Goal: Task Accomplishment & Management: Manage account settings

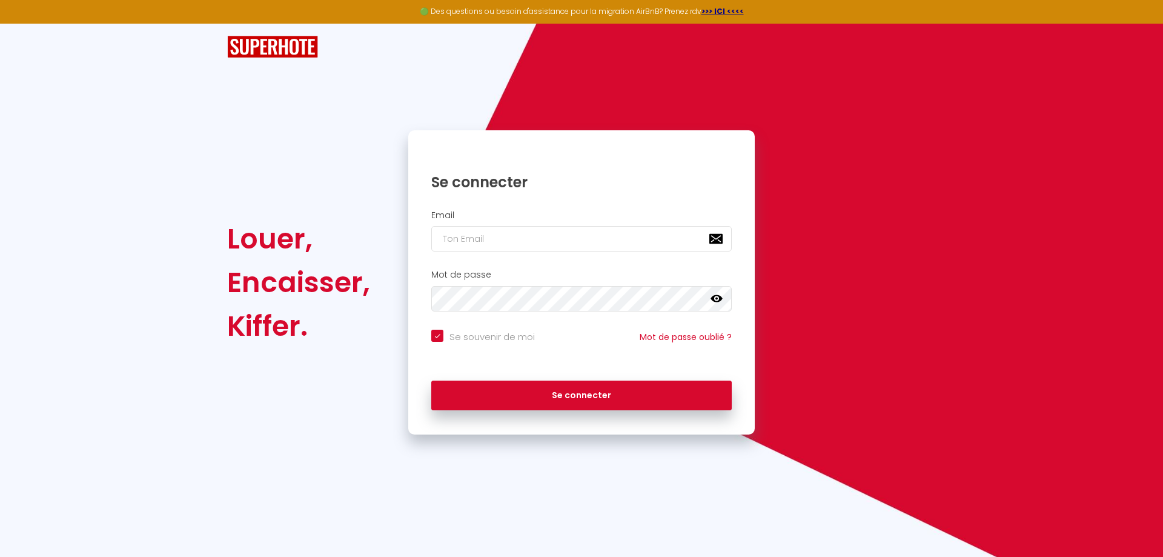
checkbox input "true"
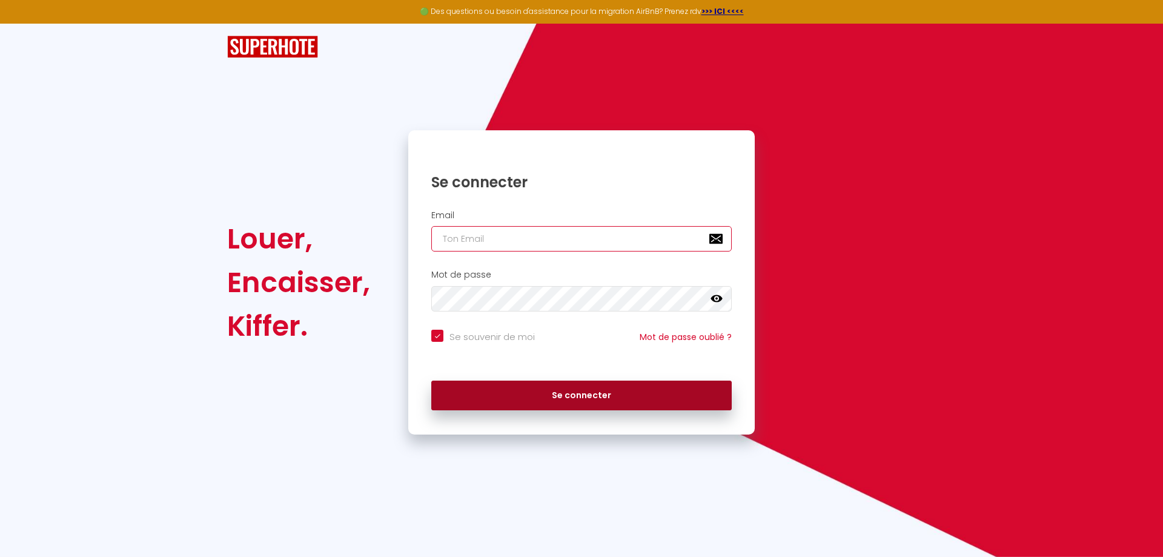
type input "[EMAIL_ADDRESS][DOMAIN_NAME]"
click at [623, 391] on button "Se connecter" at bounding box center [581, 395] width 300 height 30
checkbox input "true"
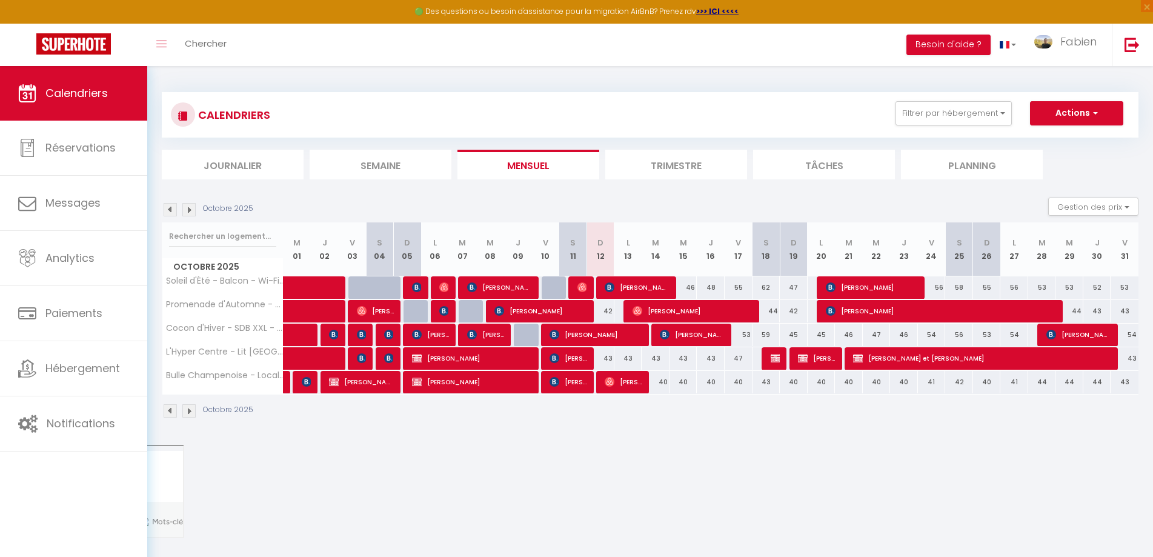
click at [697, 157] on li "Trimestre" at bounding box center [676, 165] width 142 height 30
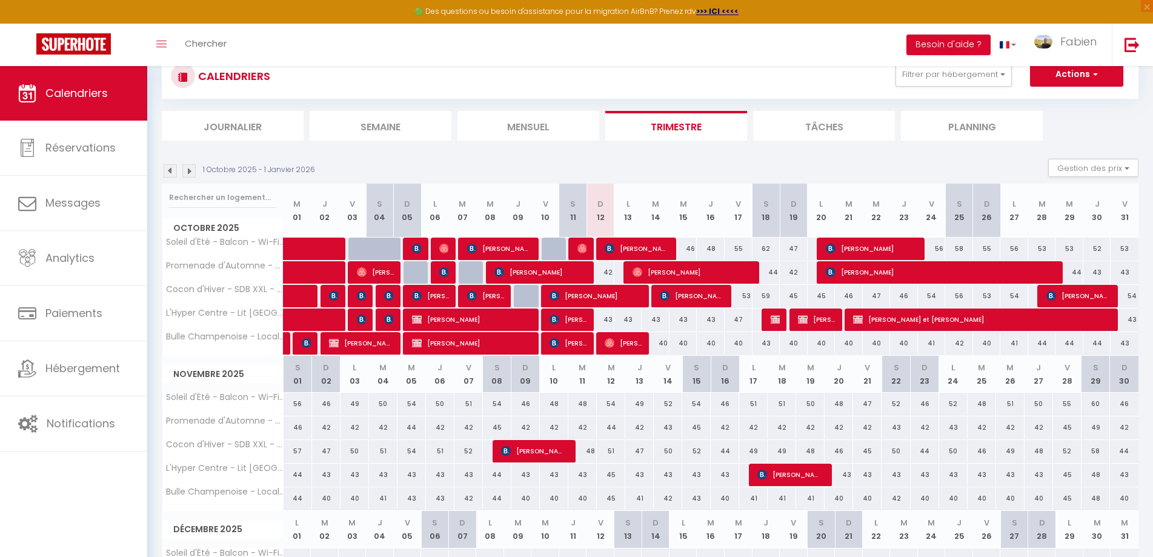
scroll to position [17, 0]
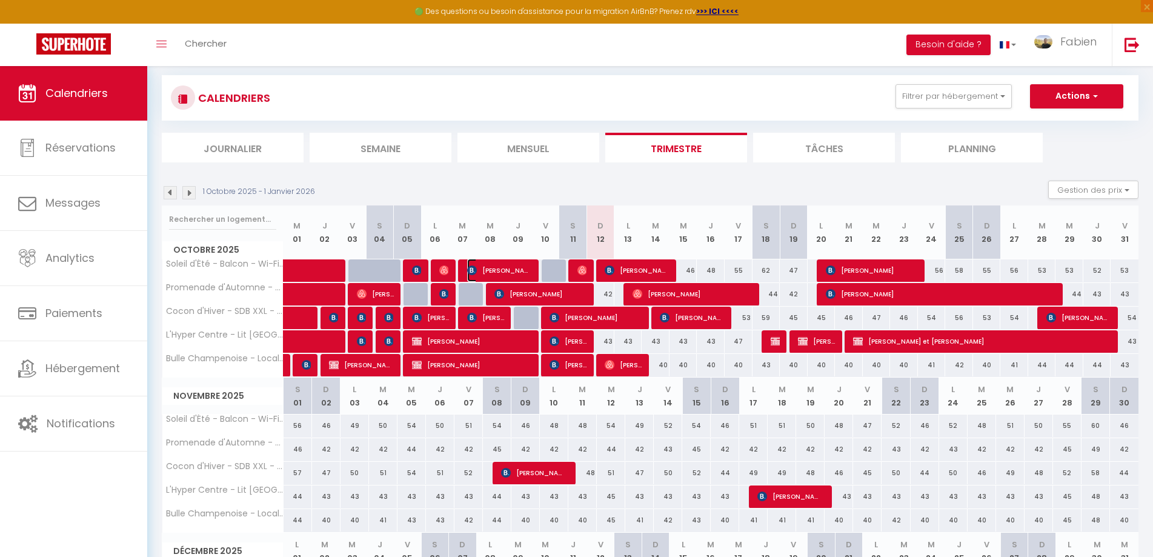
click at [509, 268] on span "[PERSON_NAME]" at bounding box center [499, 270] width 65 height 23
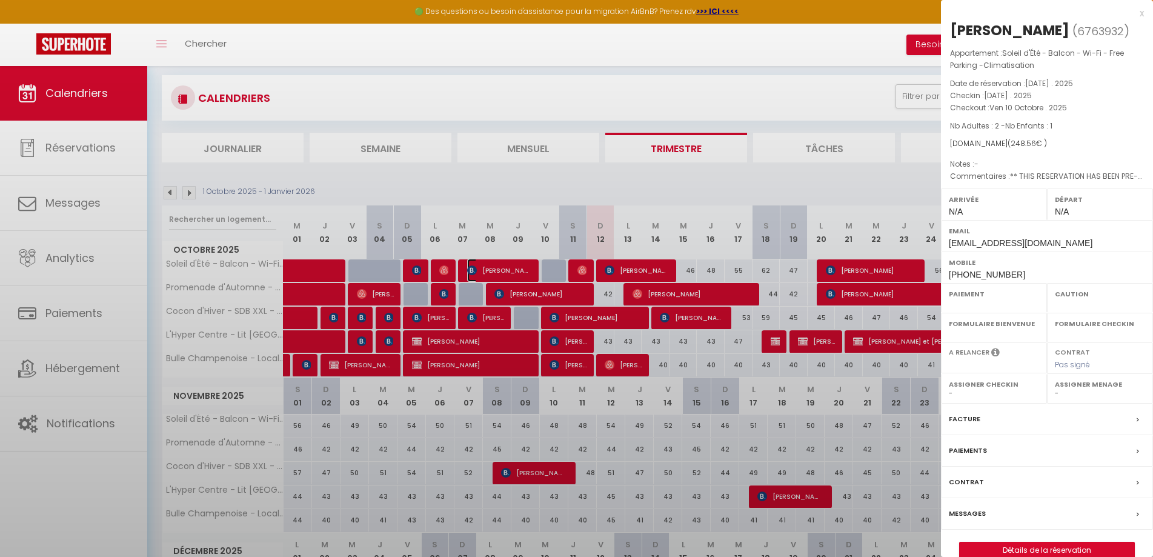
select select "OK"
select select "KO"
select select "0"
select select "1"
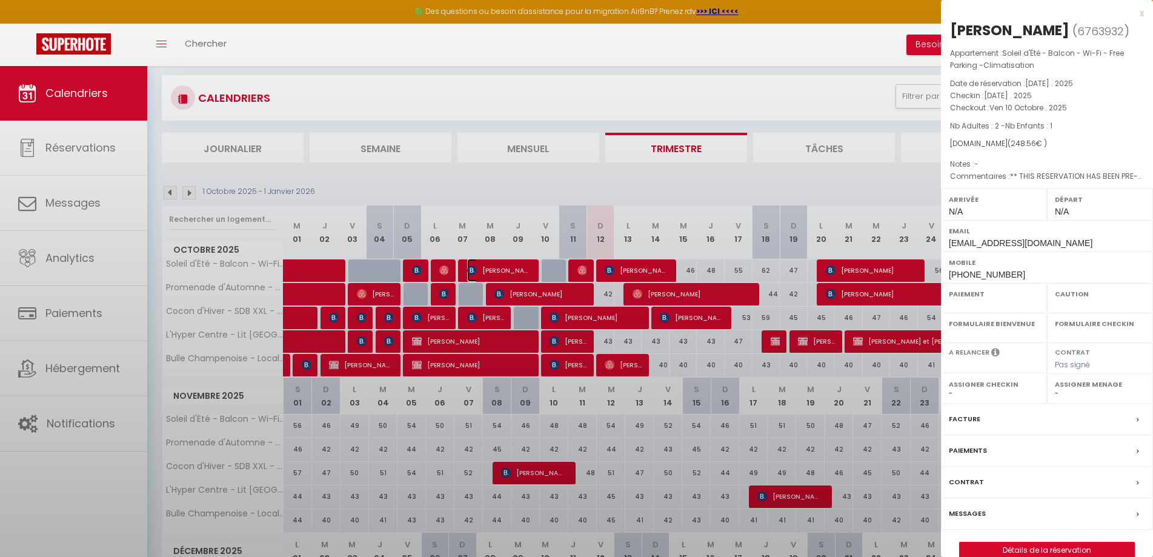
select select
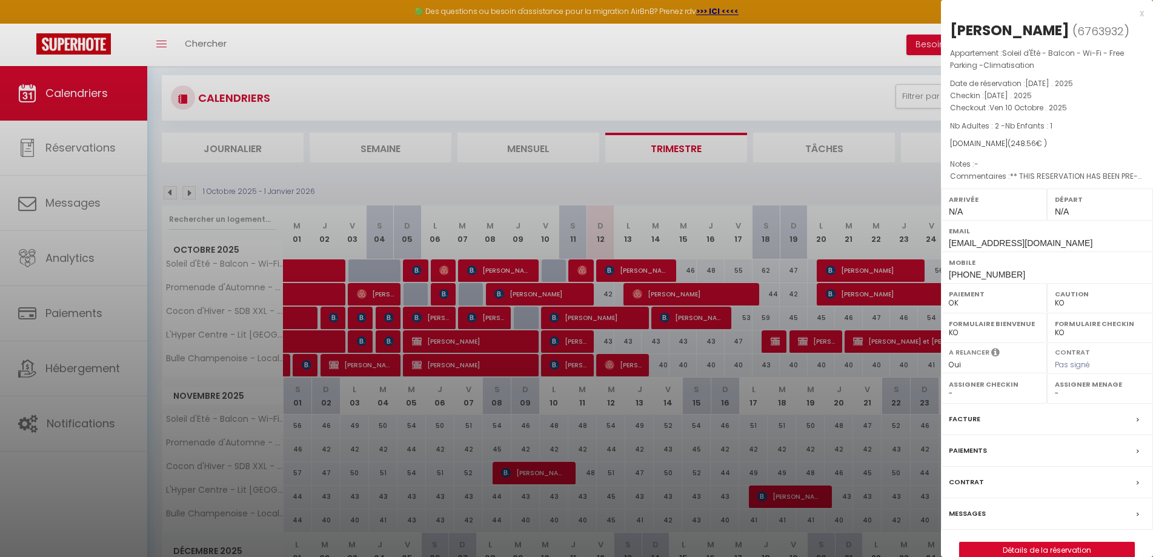
click at [985, 516] on div "Messages" at bounding box center [1047, 513] width 212 height 31
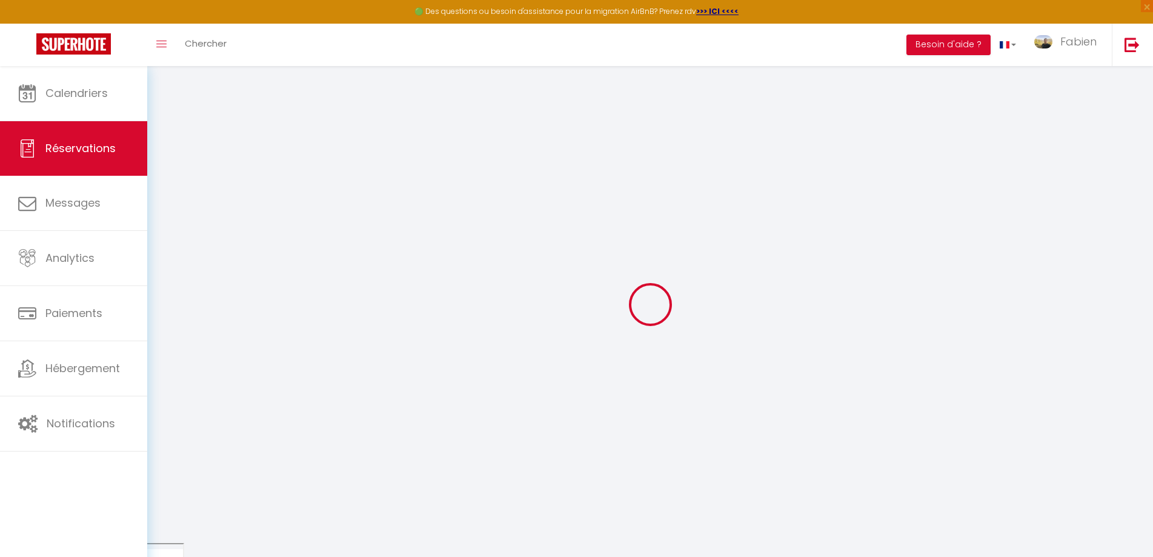
select select
checkbox input "false"
type textarea "** THIS RESERVATION HAS BEEN PRE-PAID ** BOOKING NOTE : Payment charge is EUR 3…"
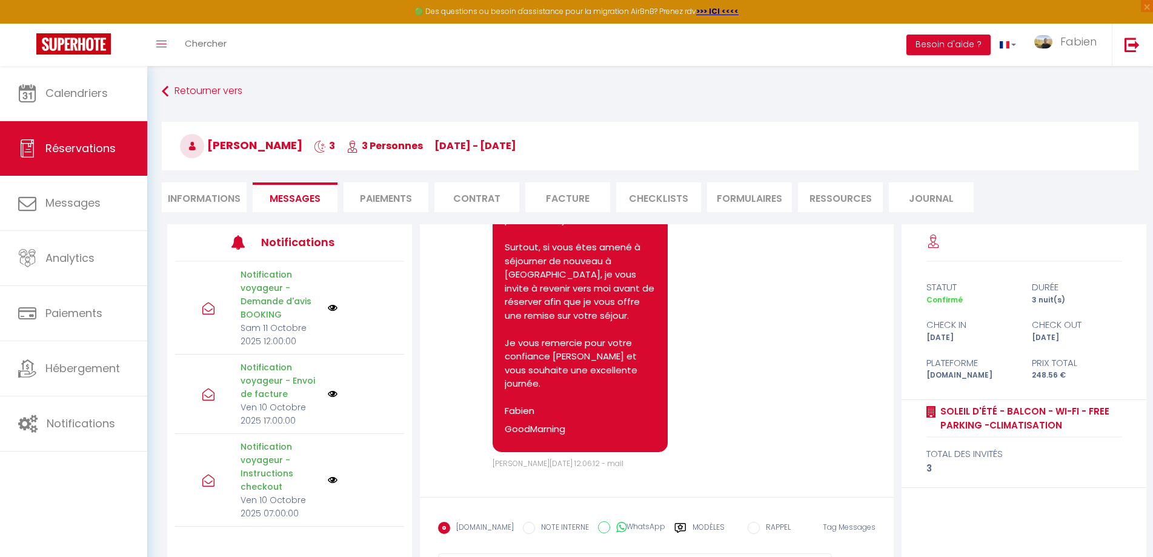
scroll to position [5454, 0]
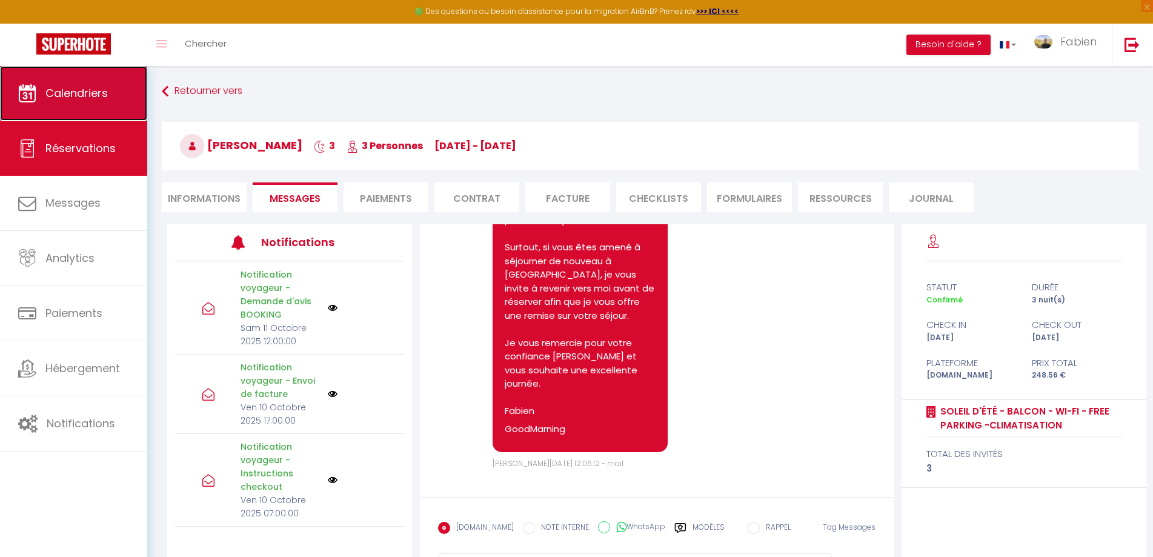
click at [78, 104] on link "Calendriers" at bounding box center [73, 93] width 147 height 55
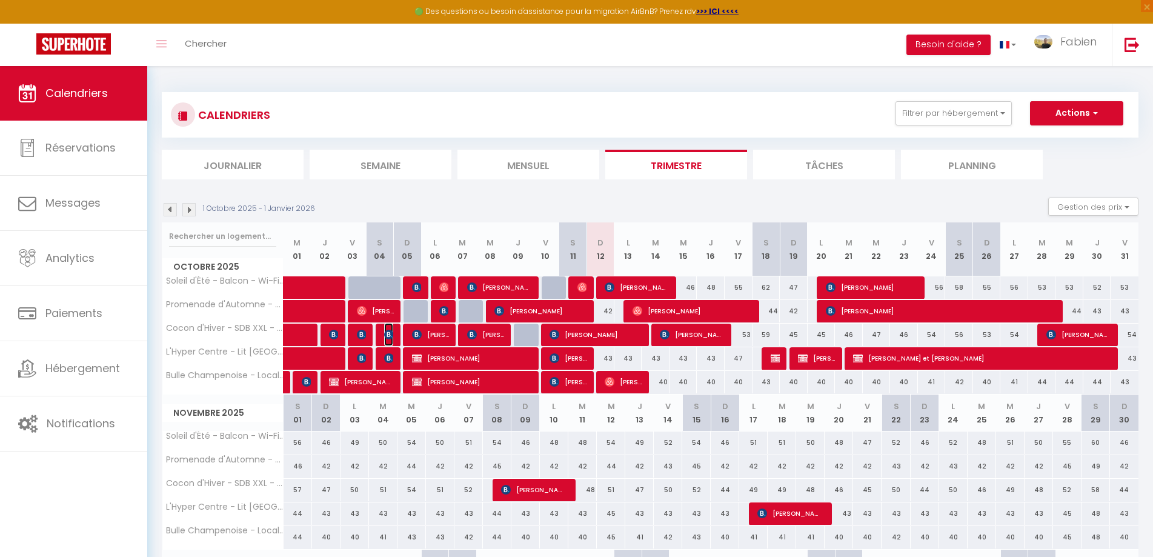
click at [389, 334] on img at bounding box center [389, 334] width 10 height 10
select select "OK"
select select "KO"
select select "0"
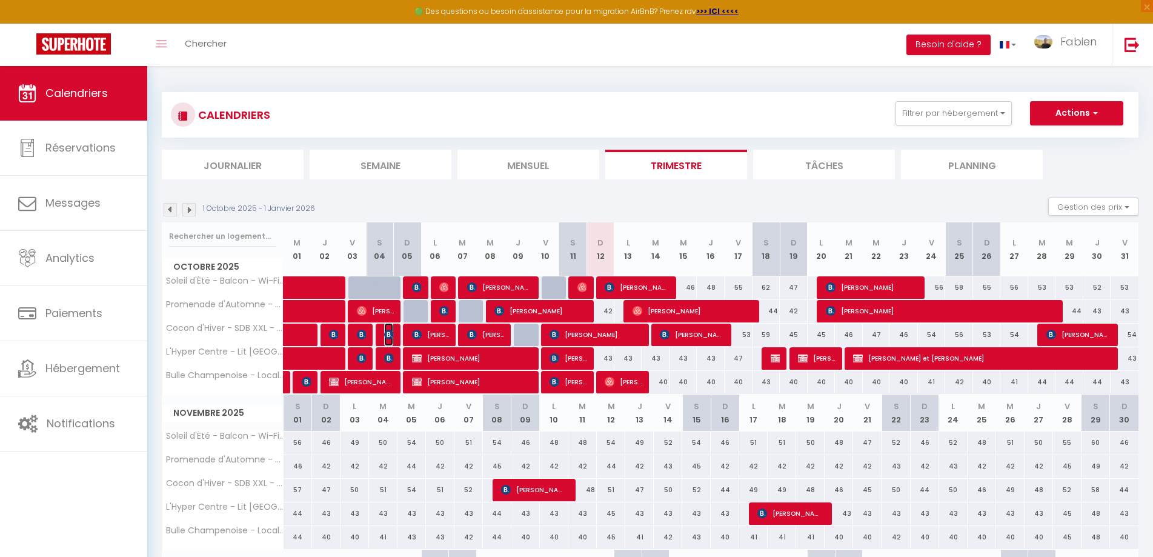
select select "1"
select select
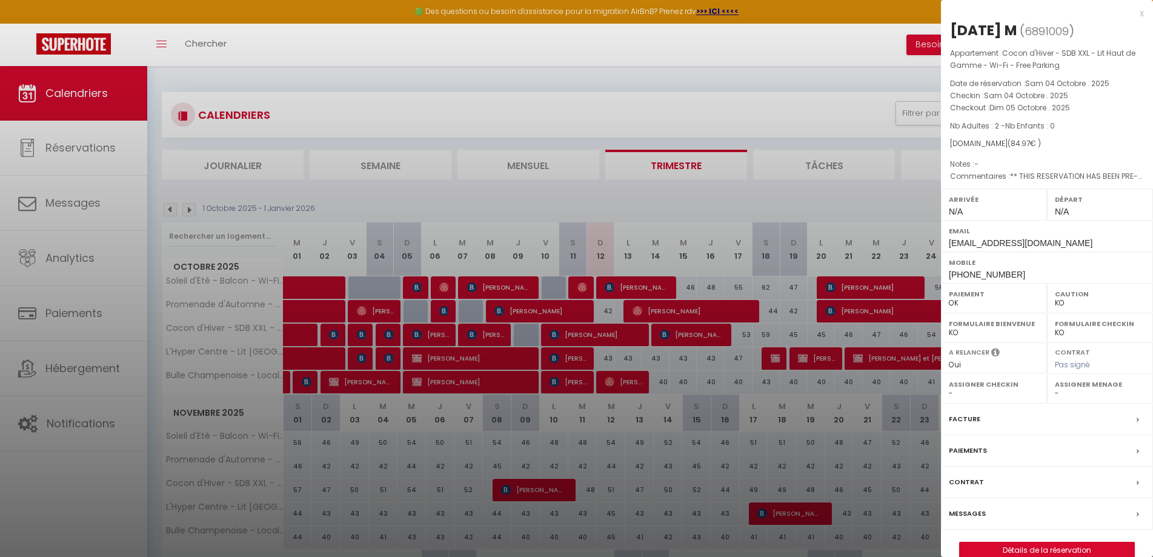
click at [961, 512] on label "Messages" at bounding box center [967, 513] width 37 height 13
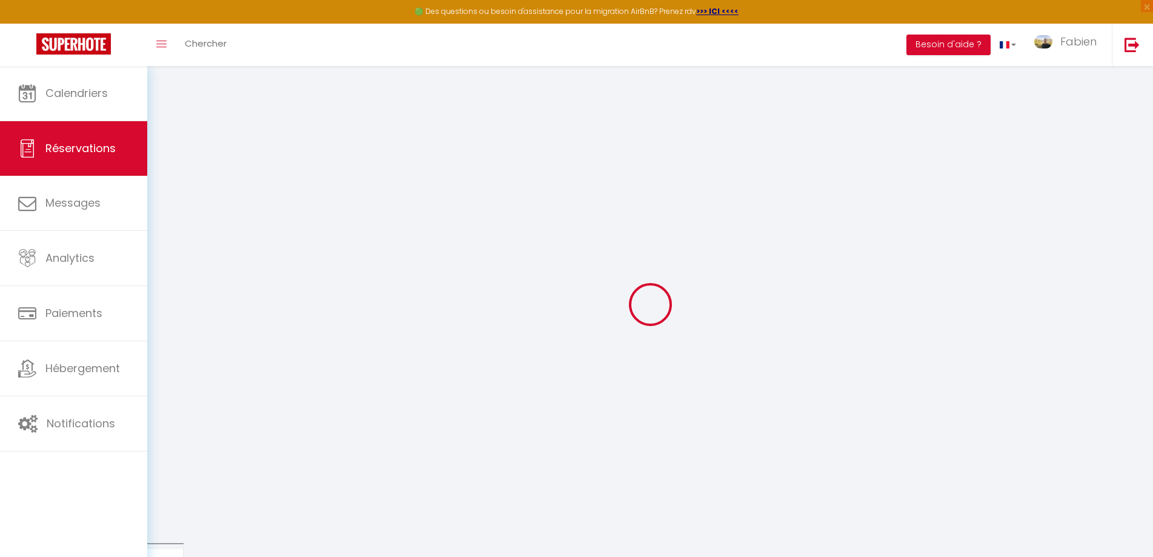
select select
checkbox input "false"
type textarea "** THIS RESERVATION HAS BEEN PRE-PAID ** Je voyage pour affaires et il est poss…"
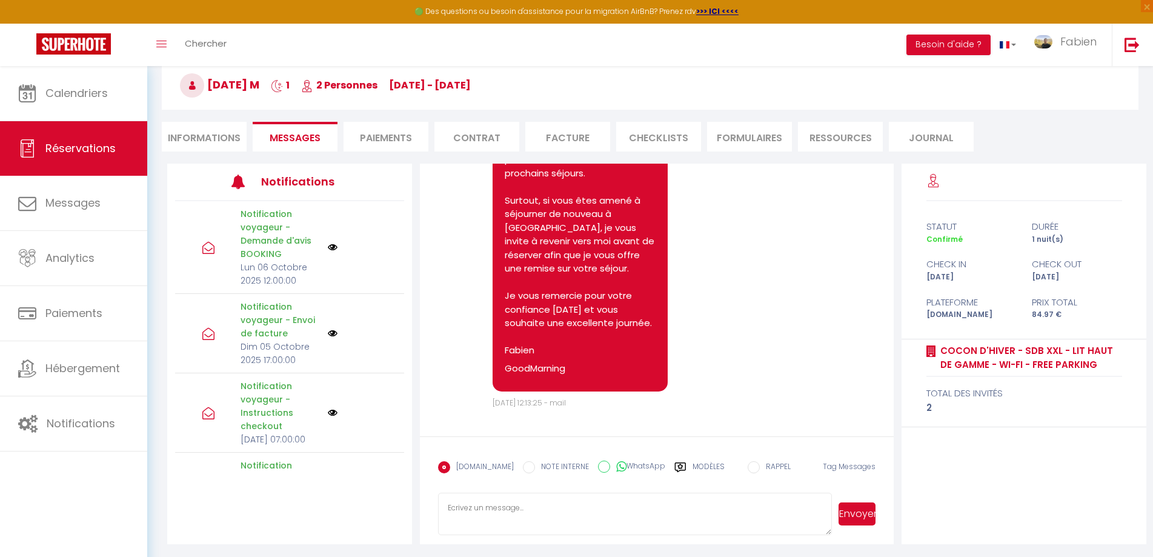
scroll to position [4777, 0]
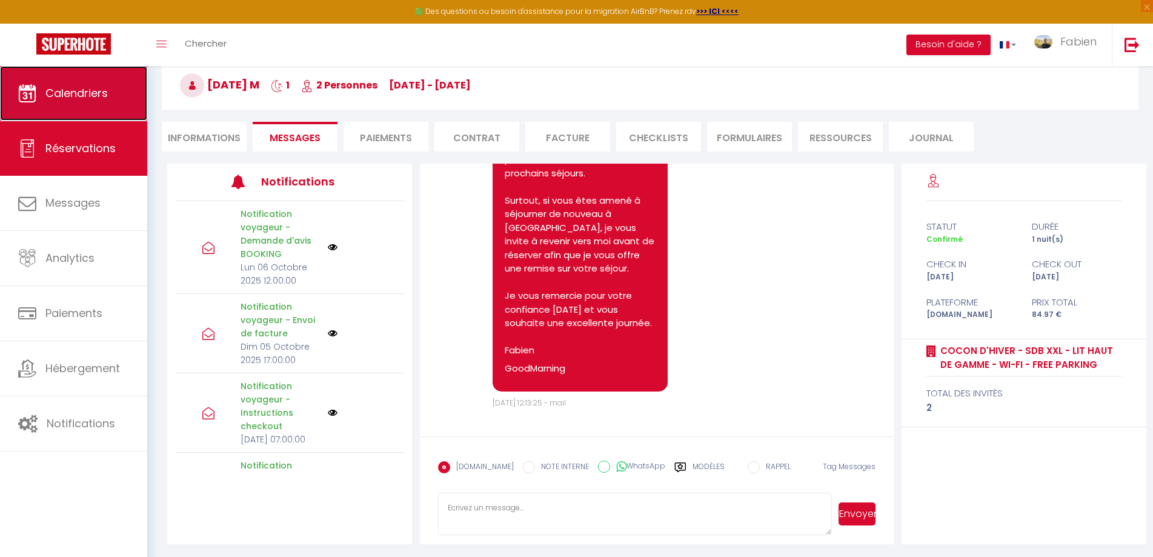
click at [98, 94] on span "Calendriers" at bounding box center [76, 92] width 62 height 15
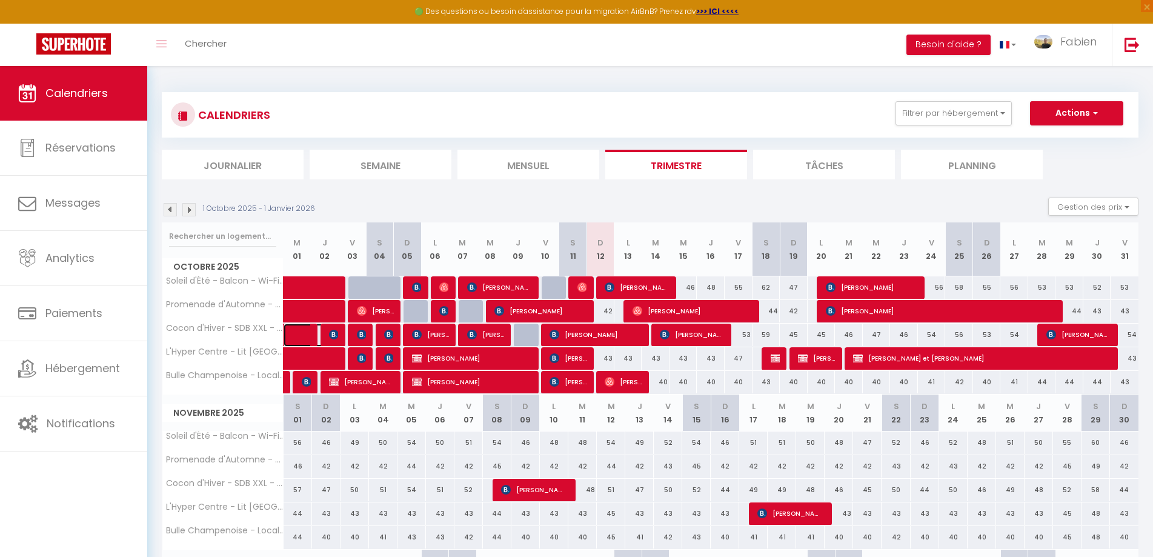
click at [327, 332] on span at bounding box center [316, 334] width 28 height 23
select select "OK"
select select "KO"
select select "0"
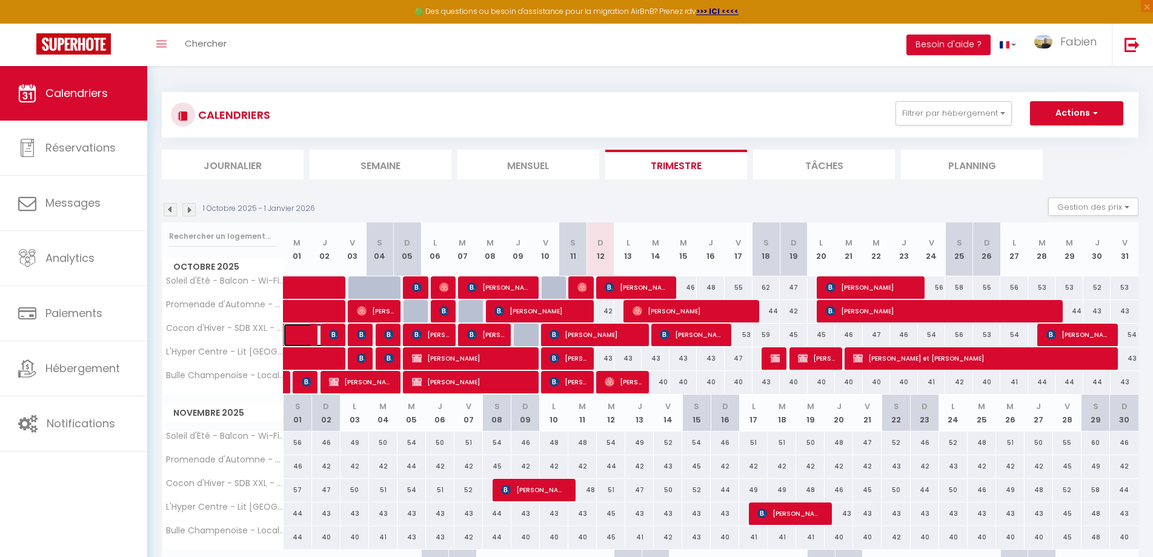
select select "1"
select select
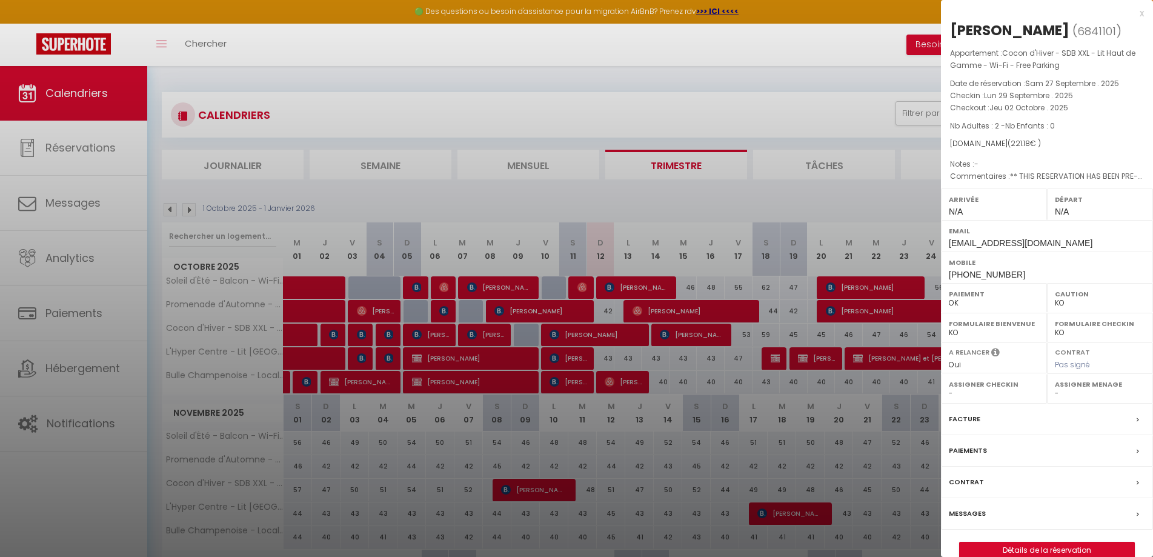
click at [975, 517] on label "Messages" at bounding box center [967, 513] width 37 height 13
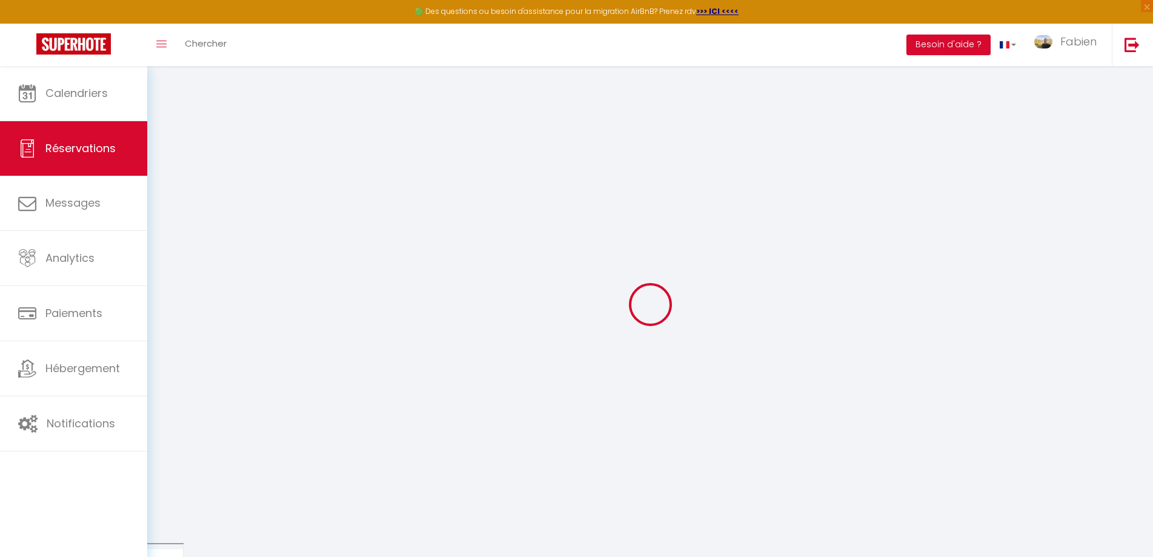
select select
checkbox input "false"
select select
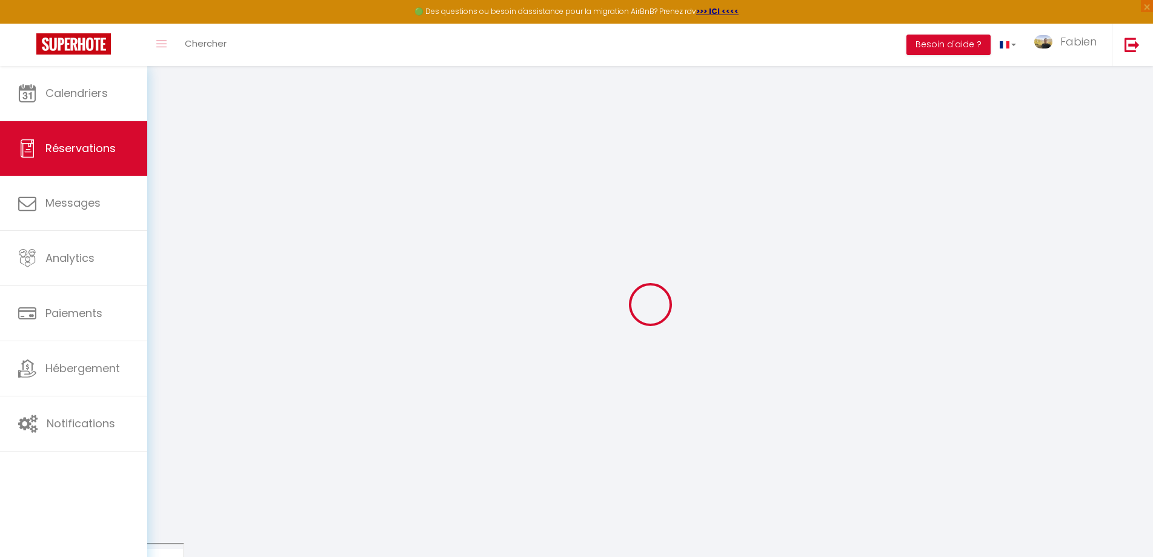
checkbox input "false"
type textarea "** THIS RESERVATION HAS BEEN PRE-PAID ** BOOKING NOTE : Payment charge is EUR 3…"
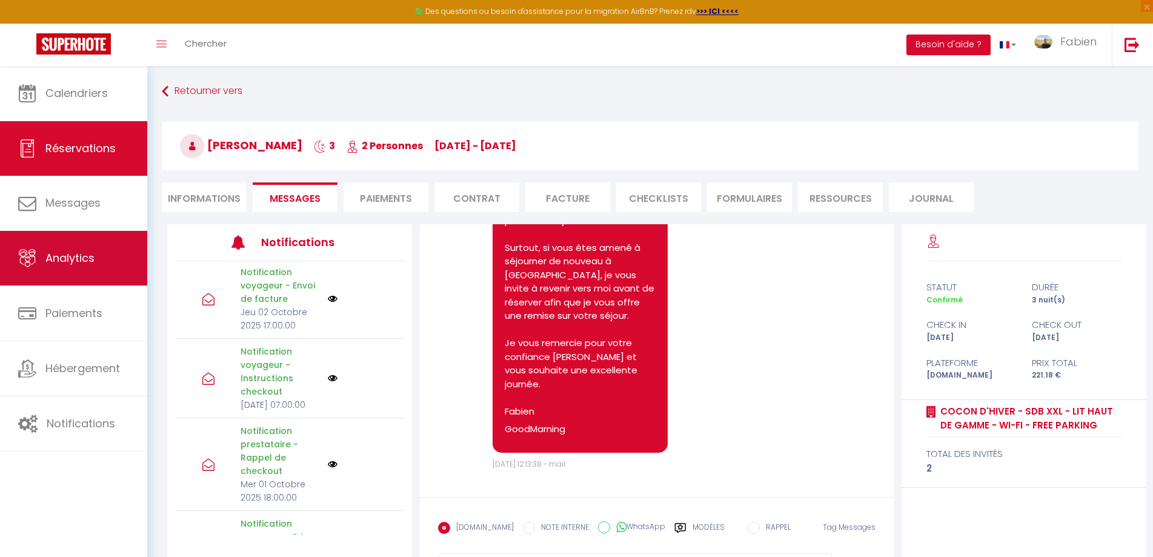
scroll to position [182, 0]
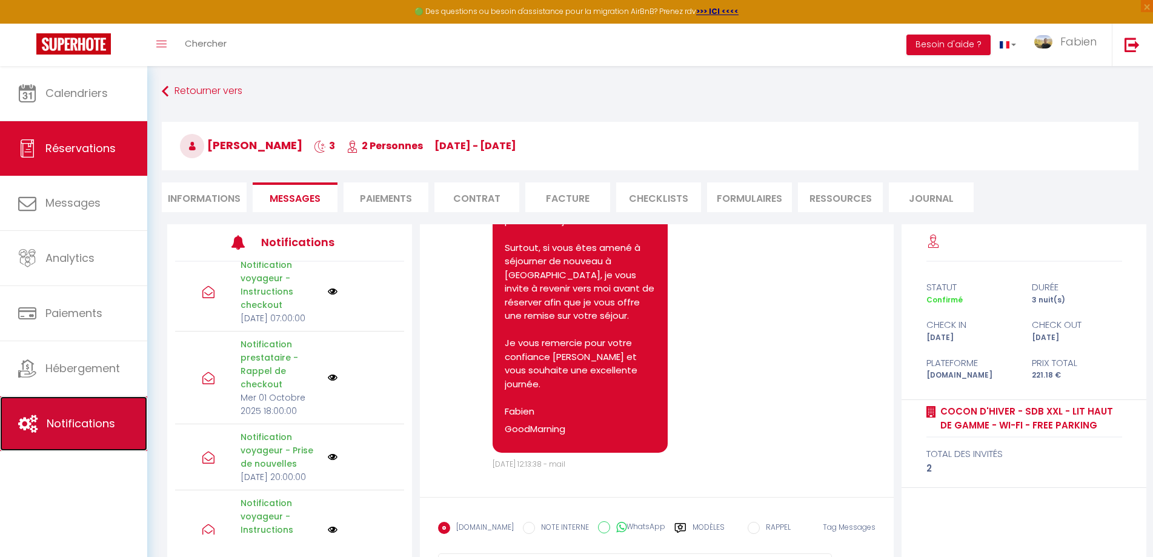
click at [82, 411] on link "Notifications" at bounding box center [73, 423] width 147 height 55
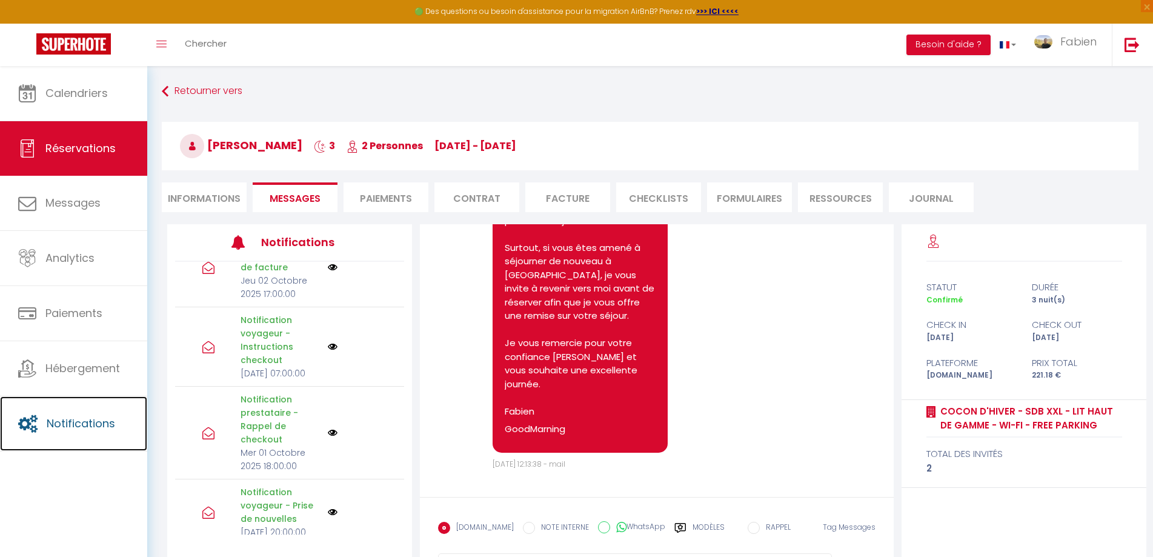
scroll to position [0, 0]
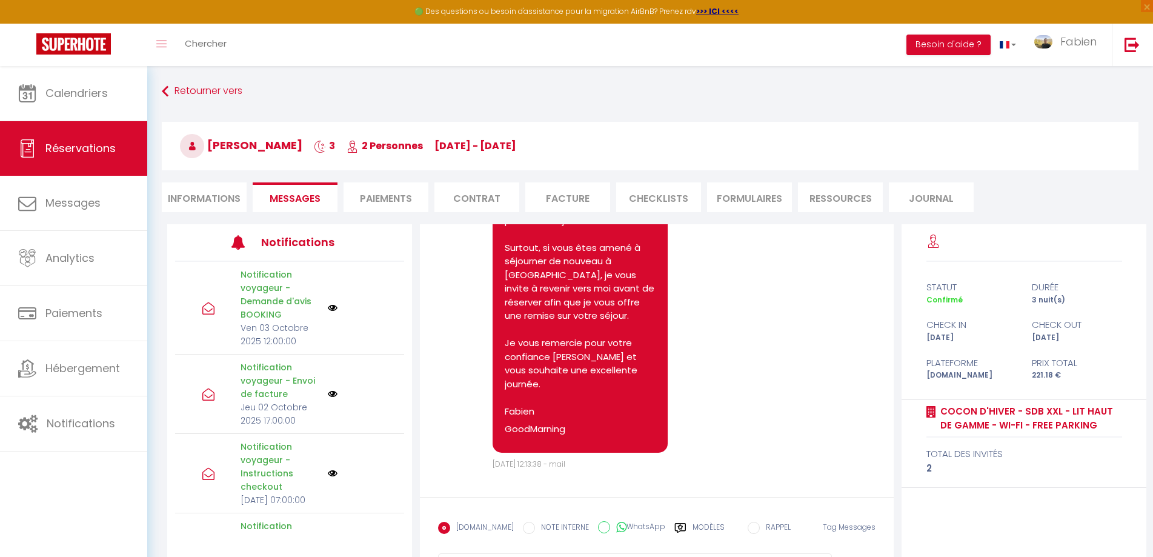
click at [191, 197] on li "Informations" at bounding box center [204, 197] width 85 height 30
select select
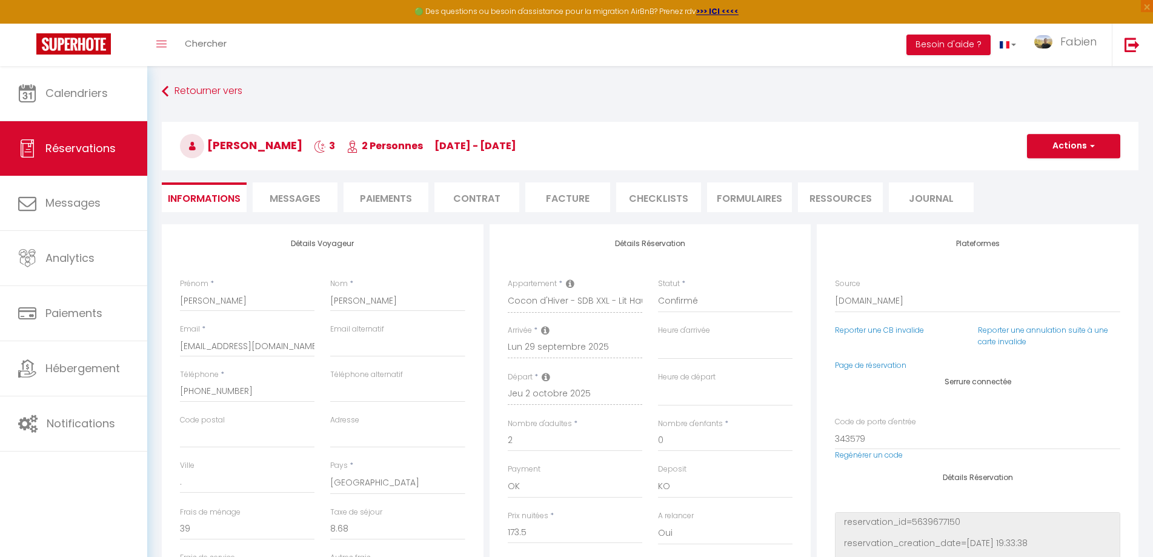
select select
checkbox input "false"
click at [892, 439] on input "343579" at bounding box center [977, 439] width 285 height 22
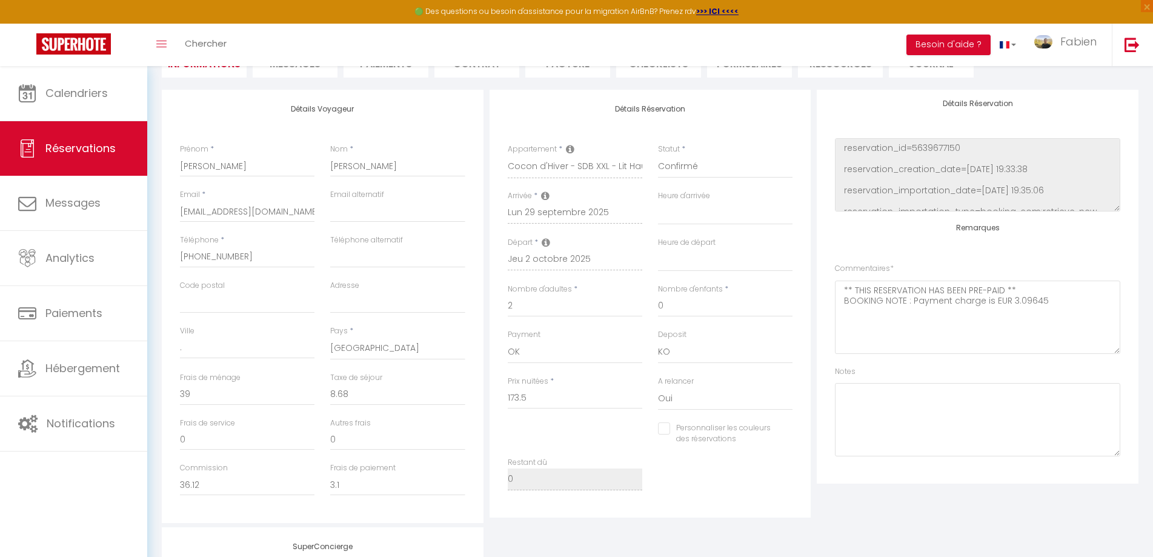
scroll to position [107, 0]
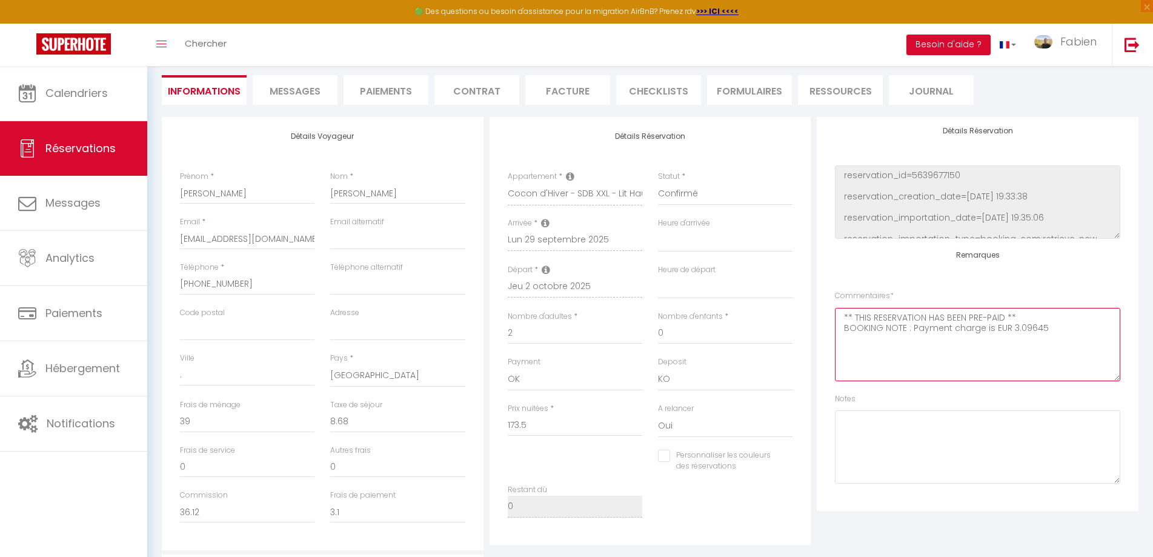
click at [939, 324] on textarea "** THIS RESERVATION HAS BEEN PRE-PAID ** BOOKING NOTE : Payment charge is EUR 3…" at bounding box center [977, 344] width 285 height 73
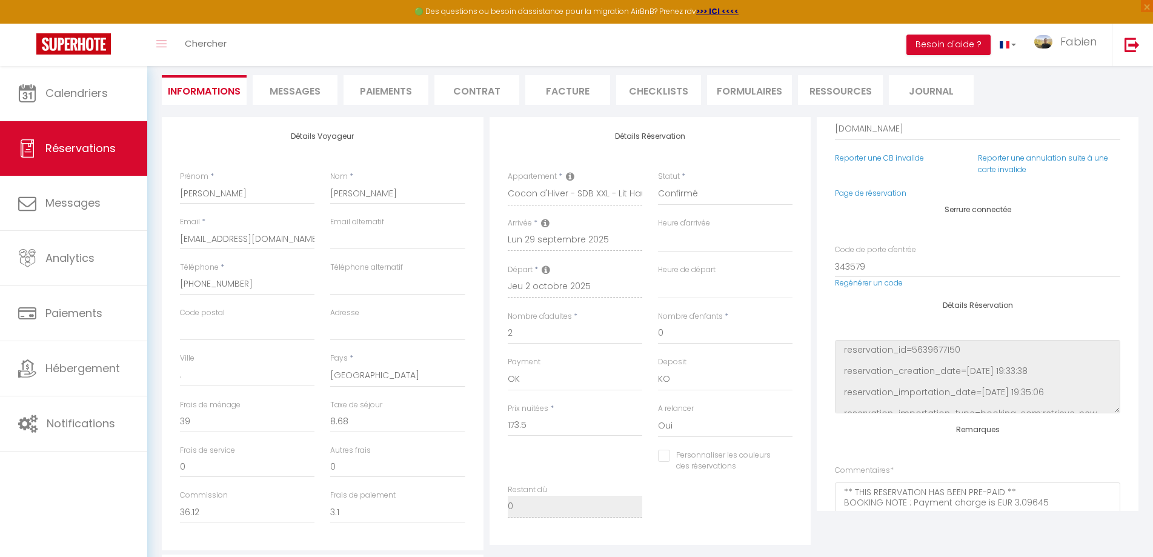
scroll to position [0, 0]
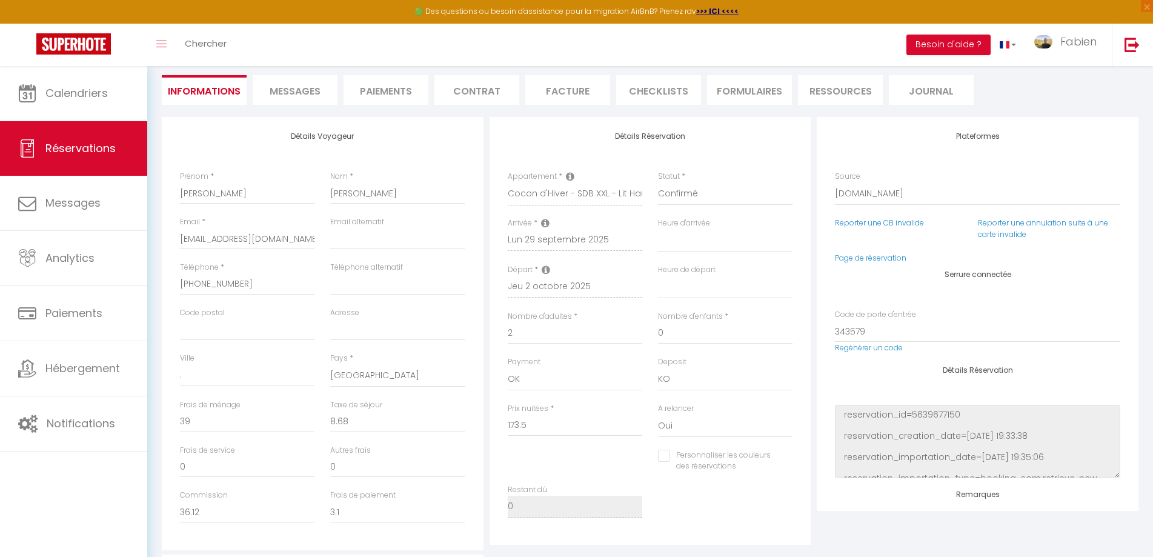
select select
checkbox input "false"
select select
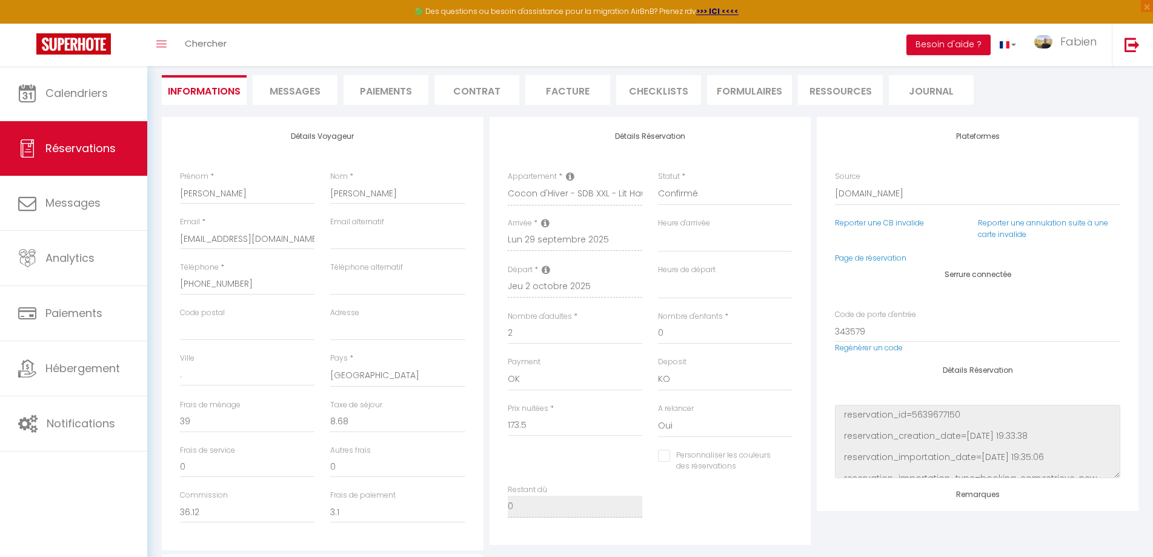
checkbox input "false"
select select
checkbox input "false"
select select
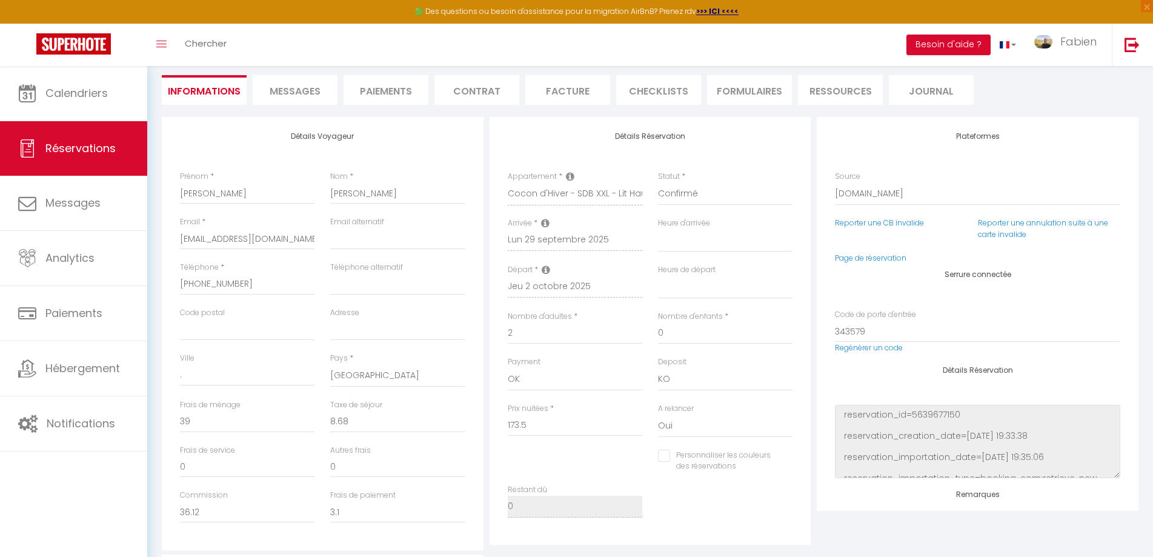
select select
checkbox input "false"
select select
checkbox input "false"
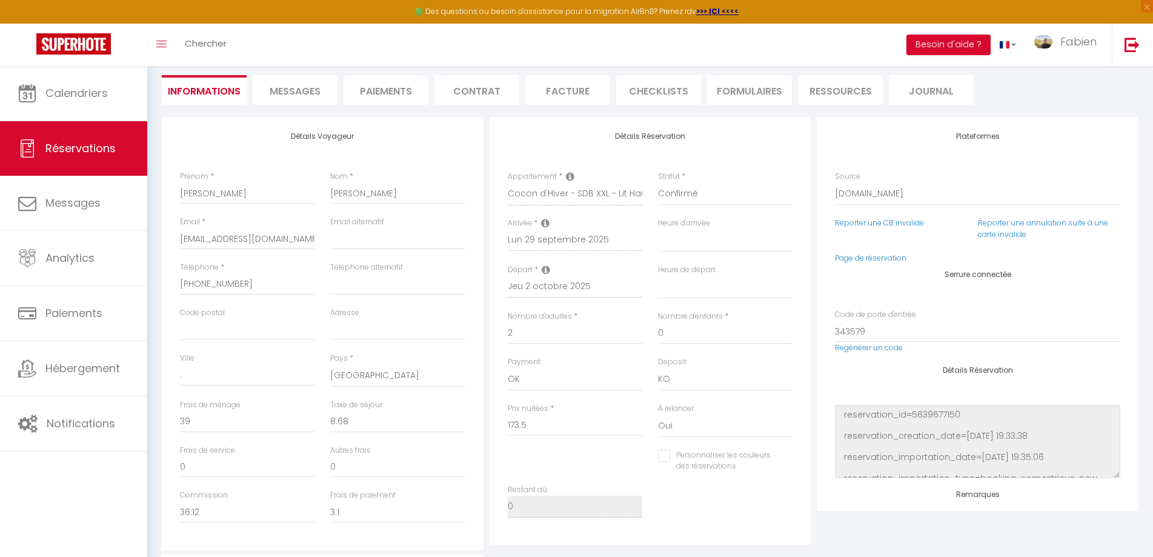
select select
checkbox input "false"
select select
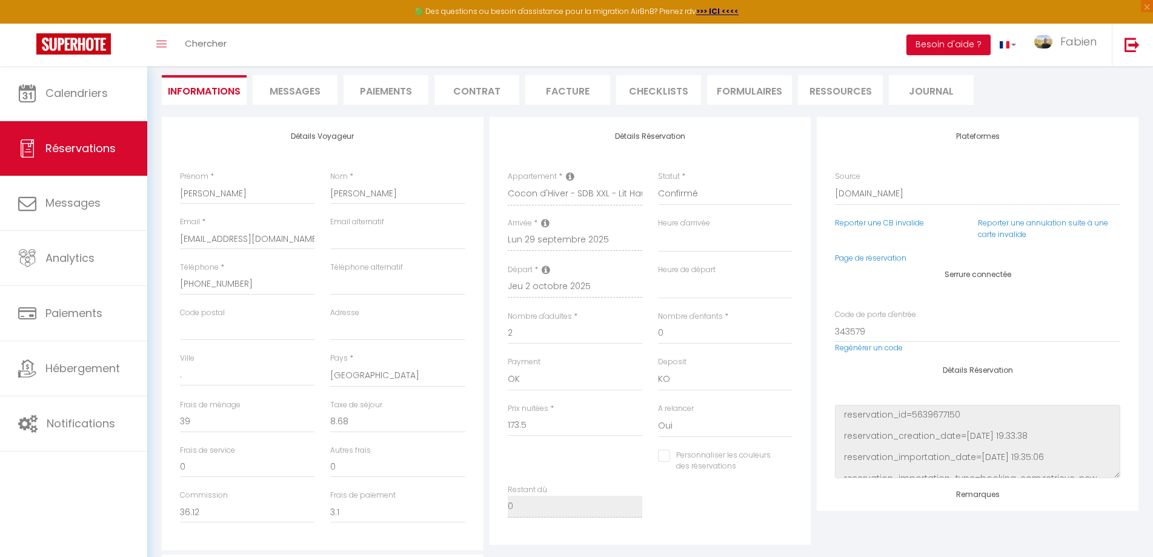
checkbox input "false"
select select
checkbox input "false"
select select
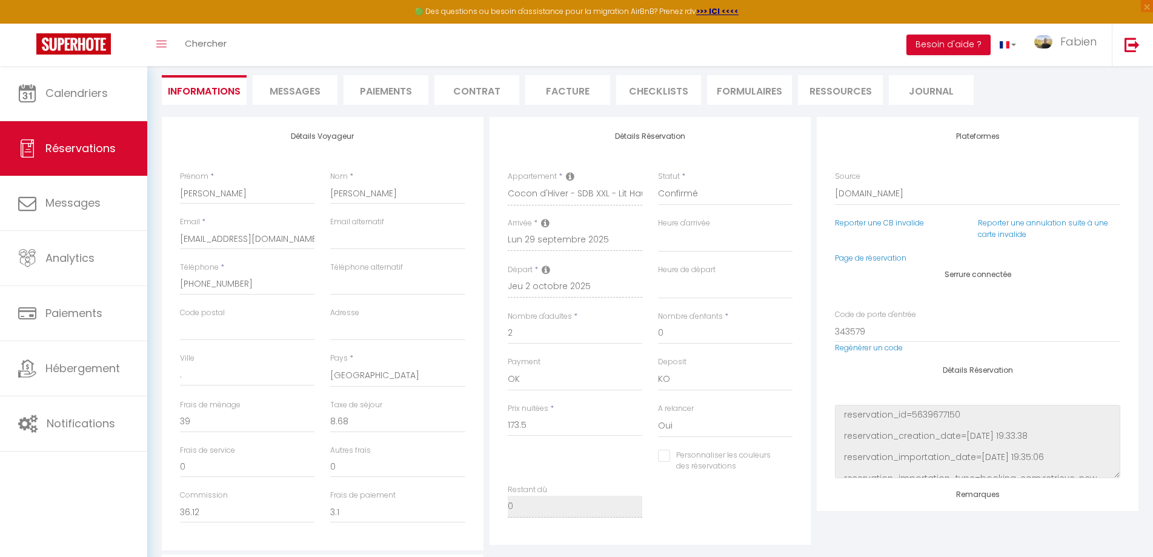
select select
checkbox input "false"
select select
checkbox input "false"
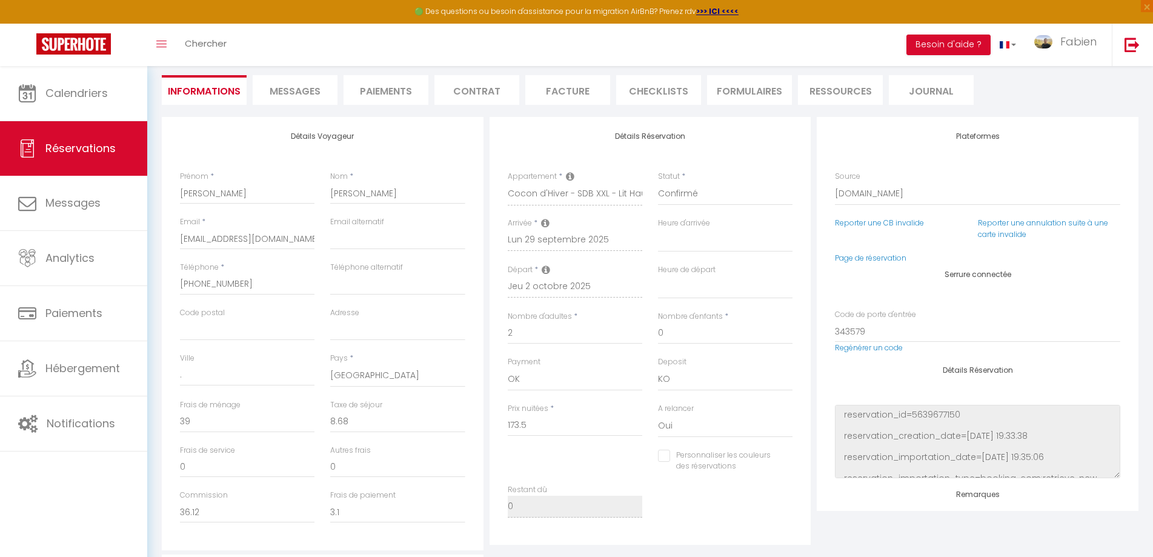
select select
checkbox input "false"
select select
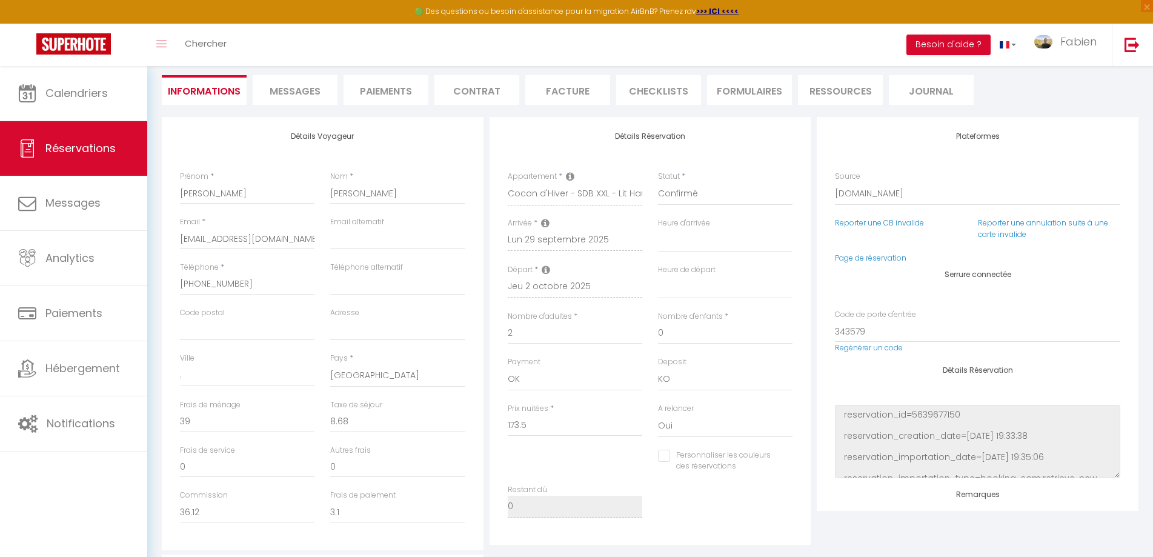
checkbox input "false"
select select
checkbox input "false"
select select
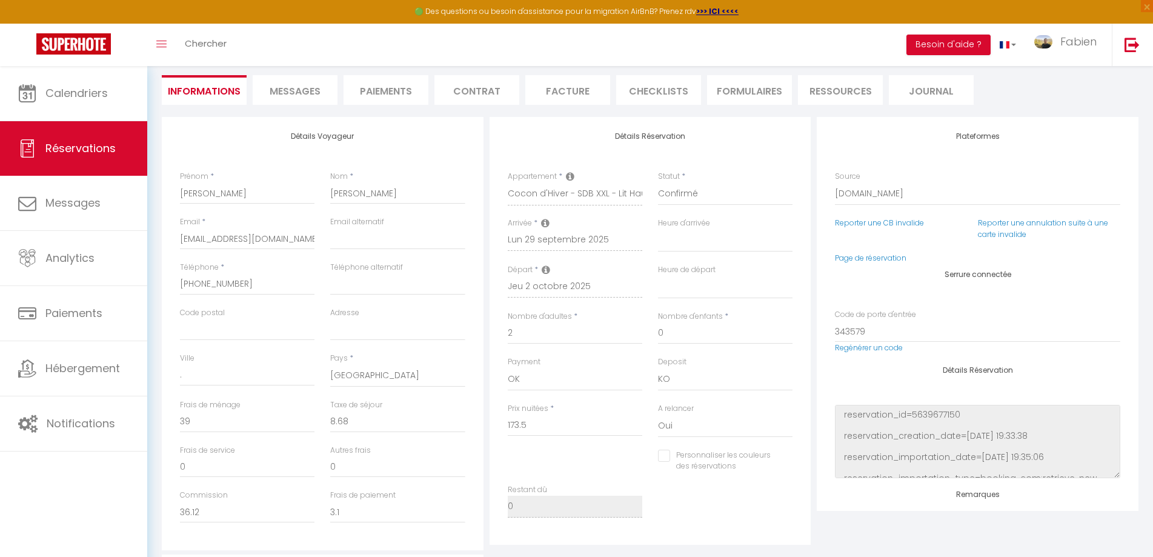
select select
checkbox input "false"
select select
checkbox input "false"
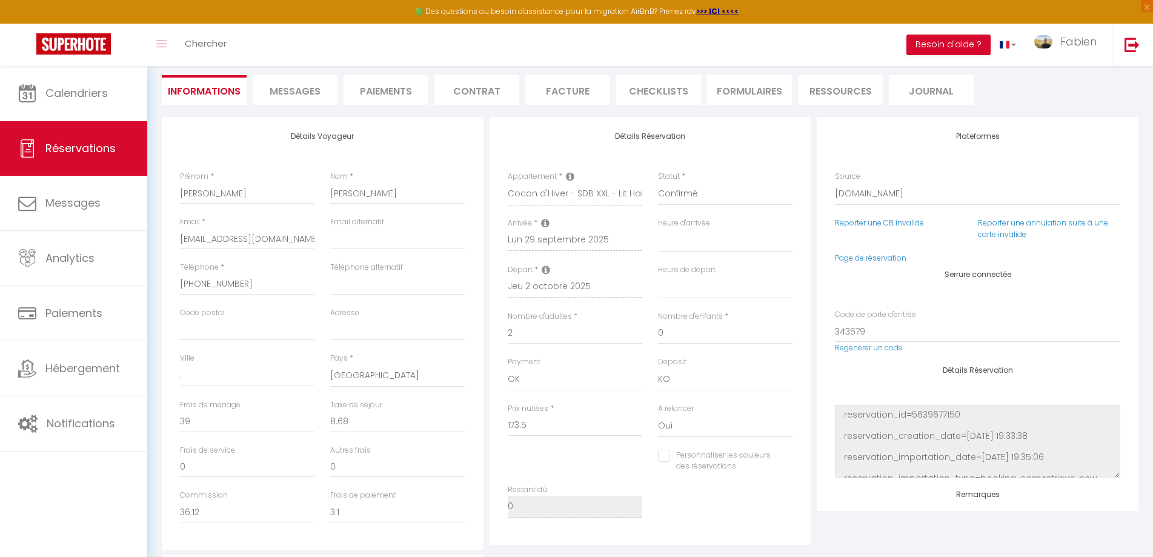
select select
checkbox input "false"
select select
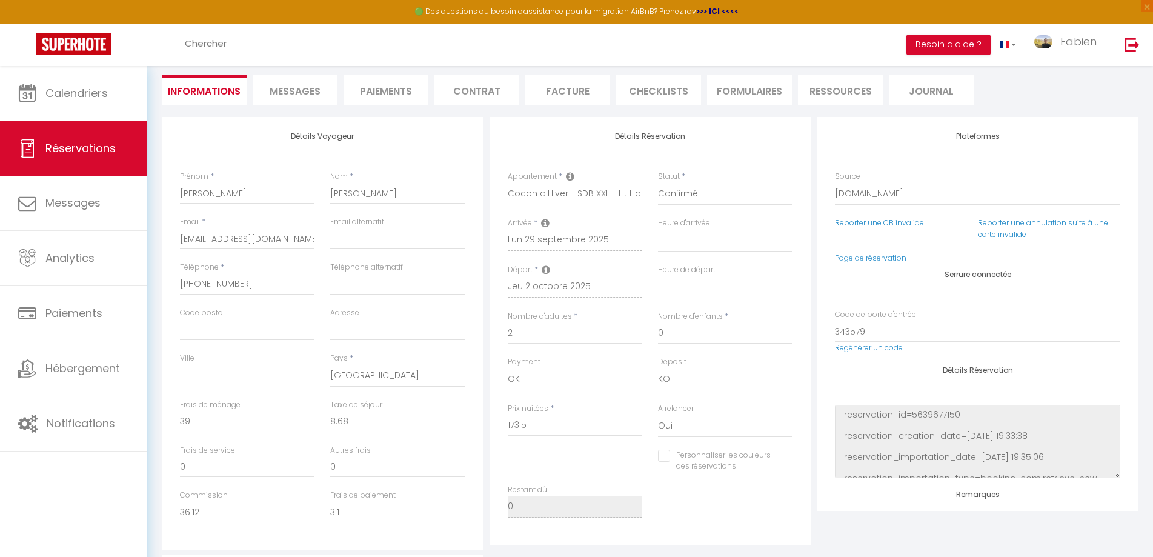
checkbox input "false"
select select
checkbox input "false"
select select
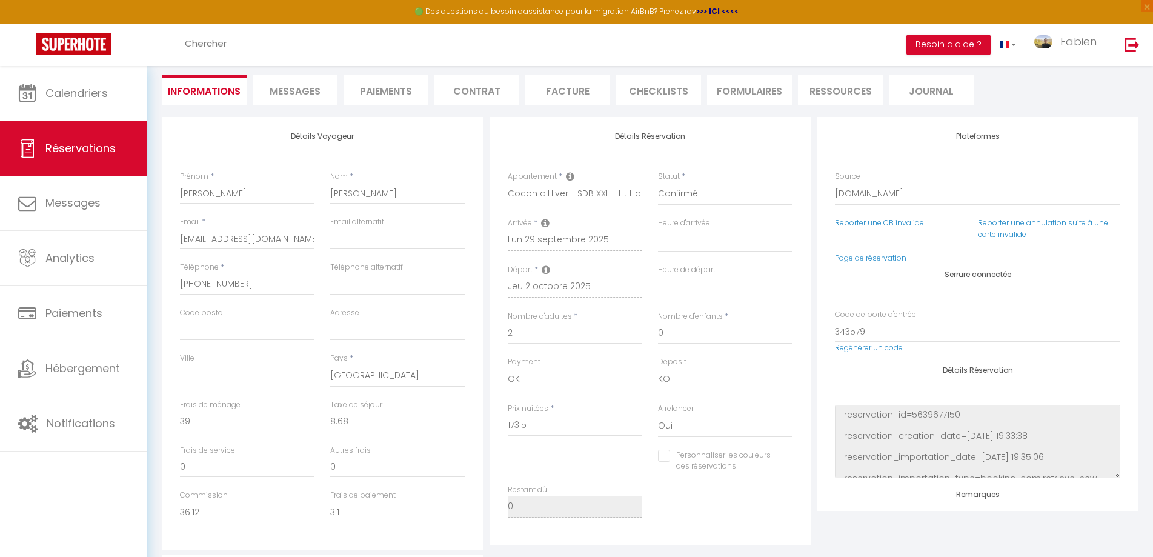
select select
checkbox input "false"
select select
checkbox input "false"
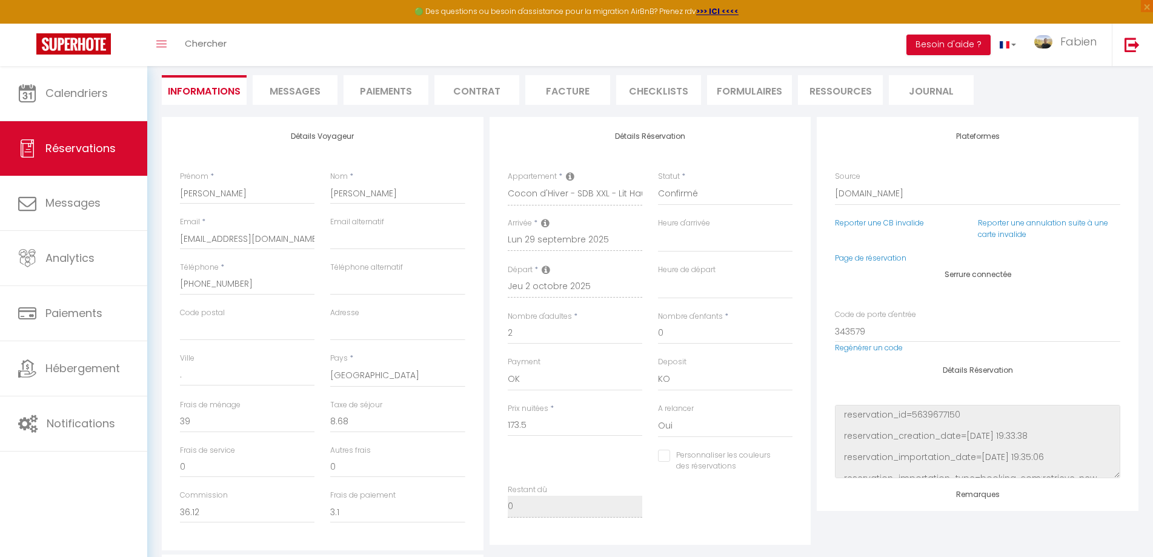
select select
checkbox input "false"
select select
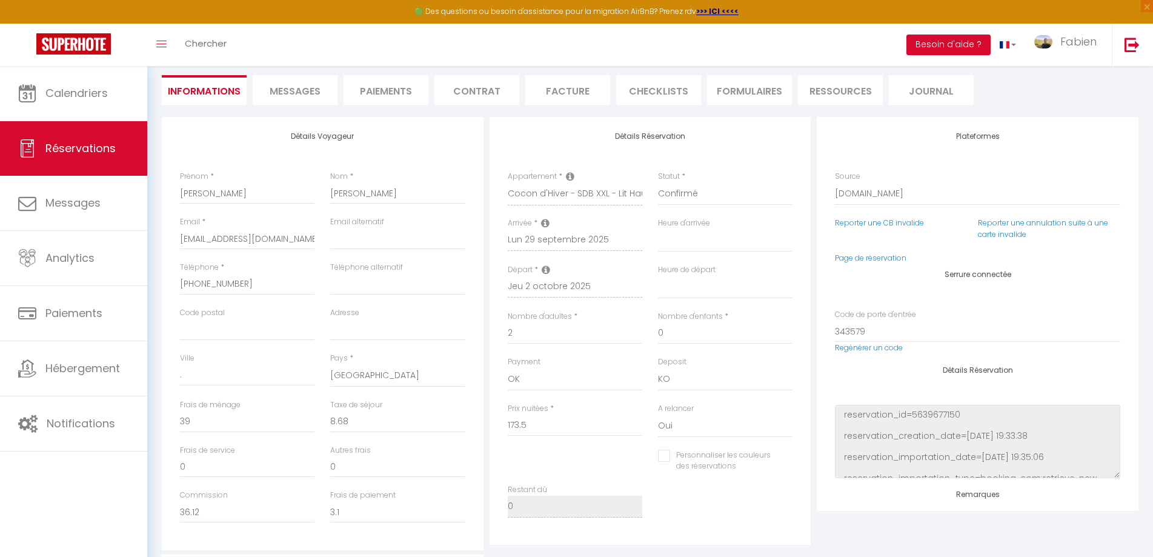
checkbox input "false"
select select
checkbox input "false"
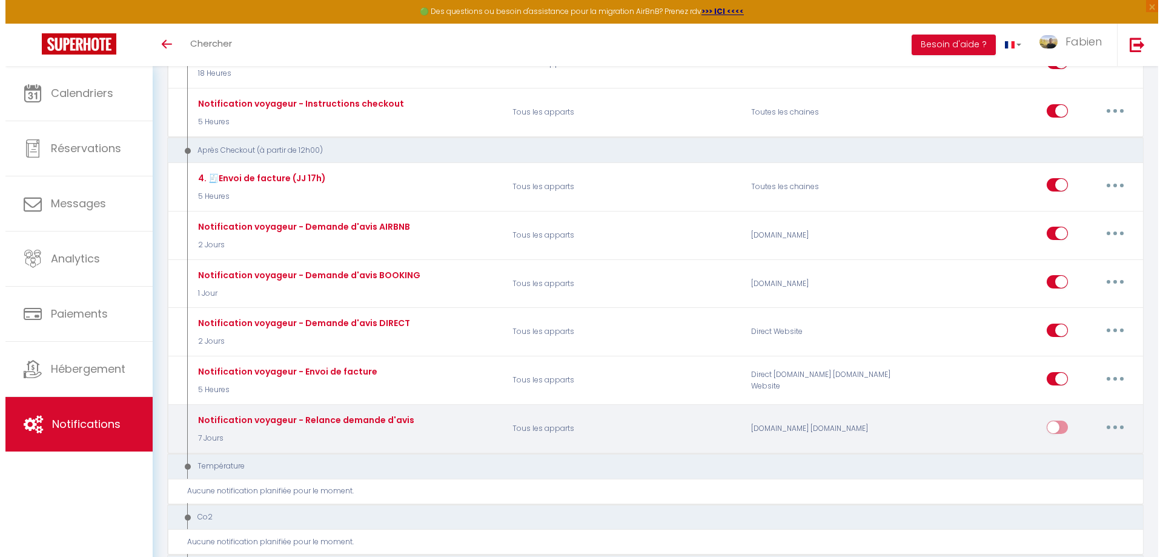
scroll to position [666, 0]
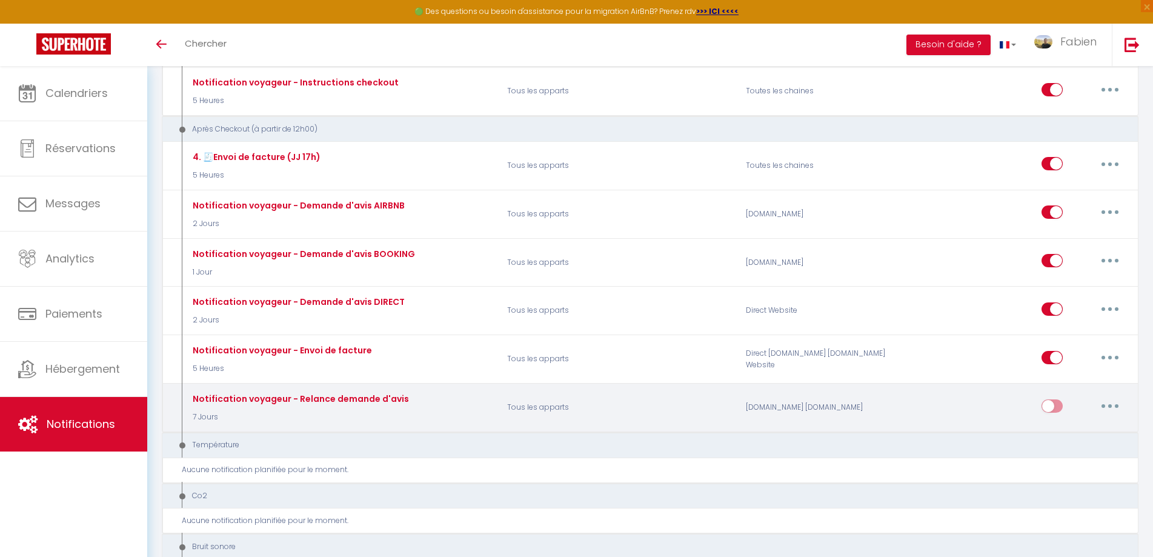
click at [1110, 403] on button "button" at bounding box center [1110, 405] width 34 height 19
click at [1067, 440] on link "Editer" at bounding box center [1078, 433] width 90 height 21
type input "Notification voyageur - Relance demande d'avis"
select select "5"
select select "7 Jours"
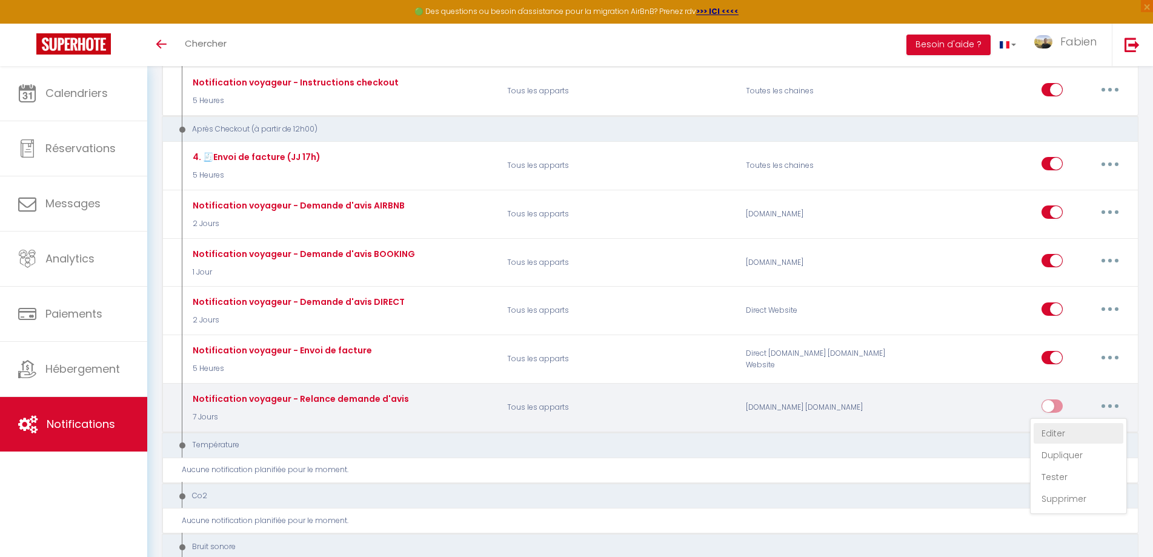
select select
checkbox input "true"
checkbox input "false"
radio input "true"
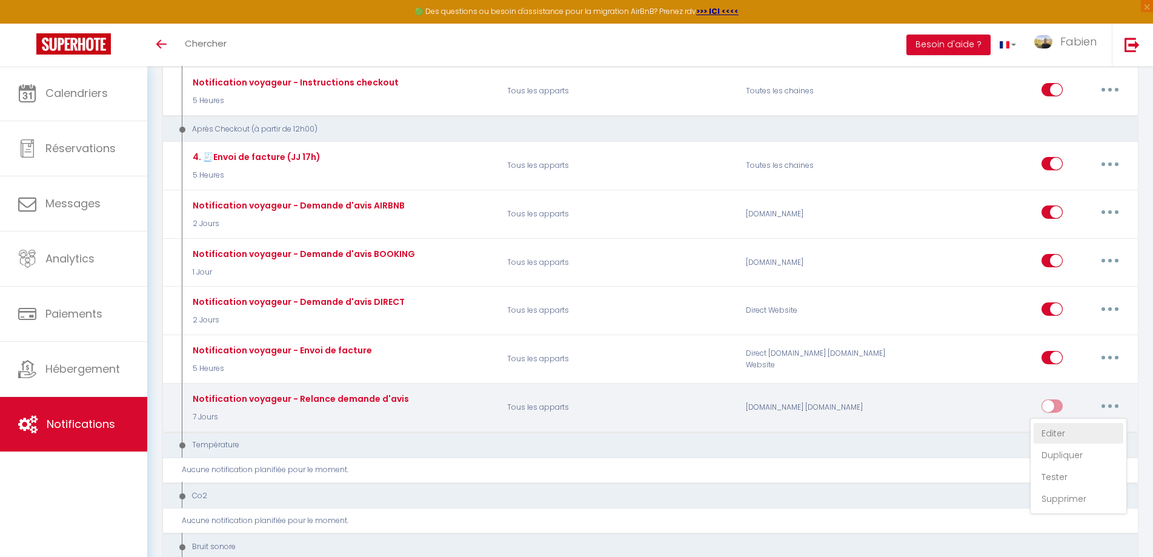
type input "Votre avis compte beaucoup..."
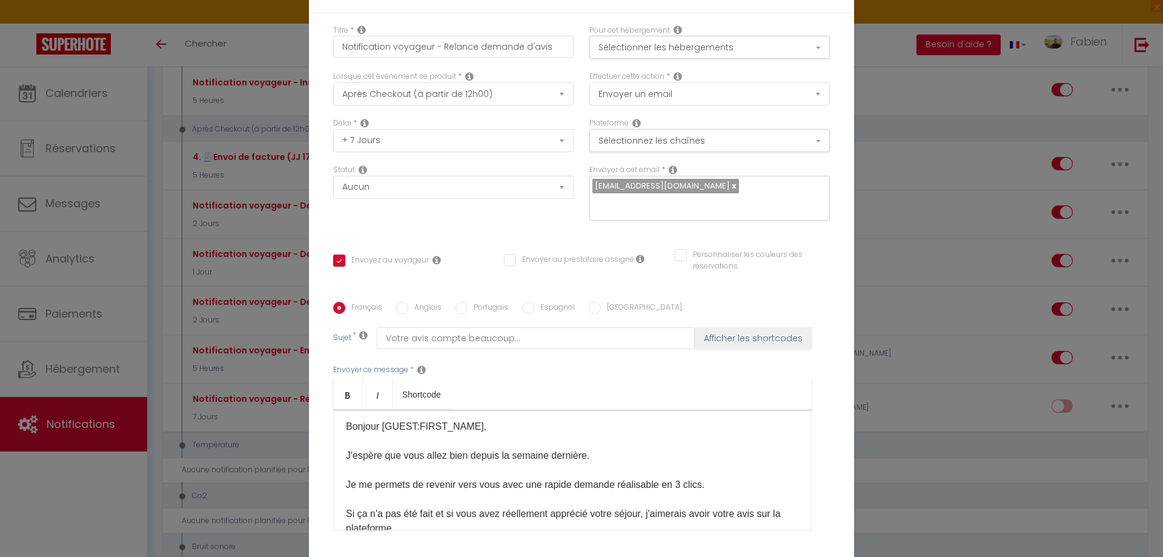
scroll to position [0, 0]
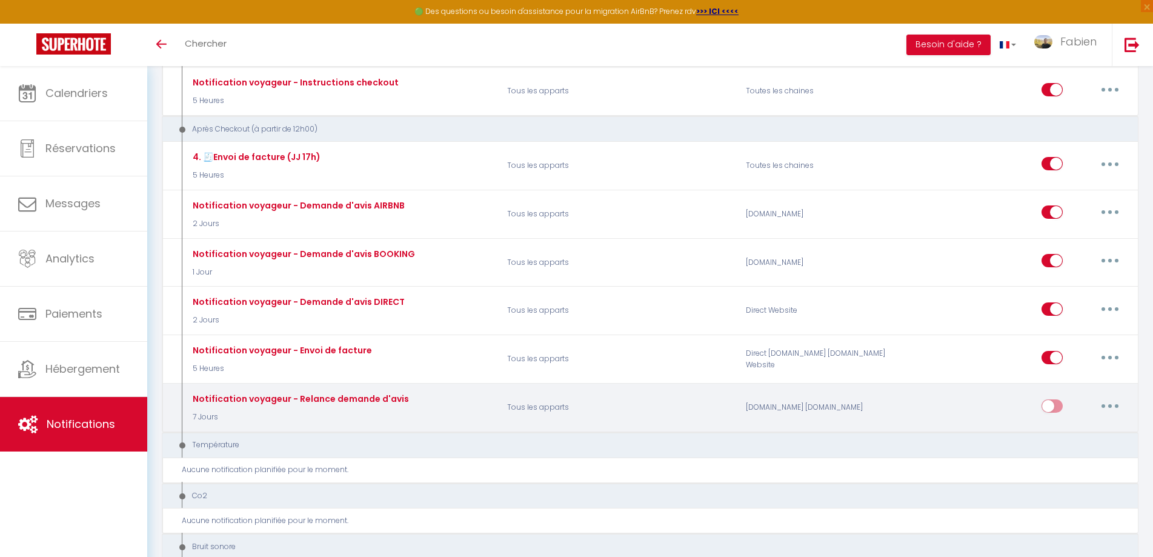
click at [1107, 407] on button "button" at bounding box center [1110, 405] width 34 height 19
click at [1061, 486] on link "Tester" at bounding box center [1078, 476] width 90 height 21
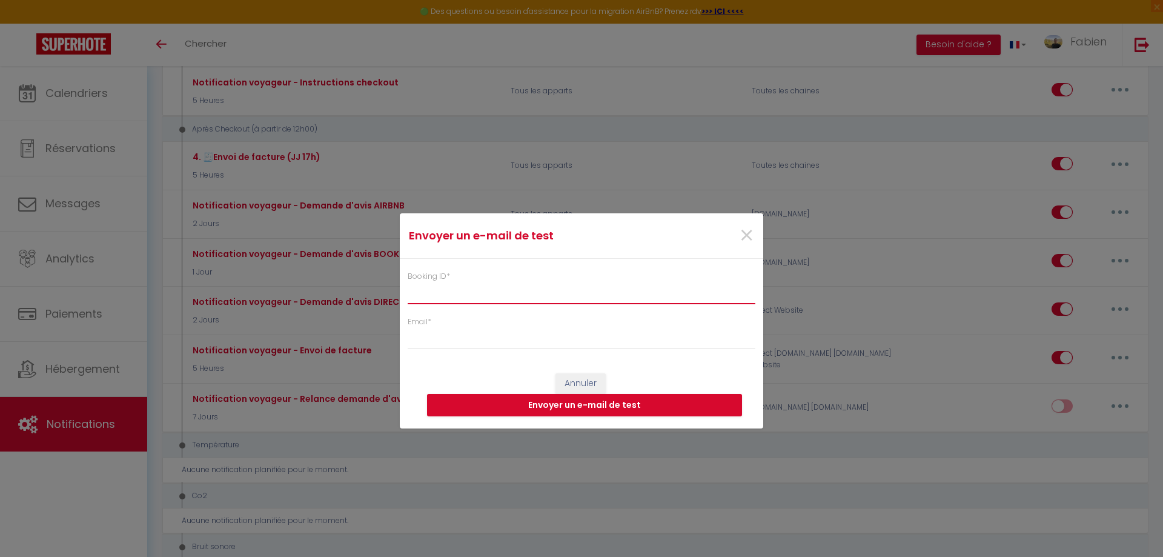
click at [474, 299] on input "Booking ID *" at bounding box center [582, 293] width 348 height 22
click at [750, 233] on span "×" at bounding box center [746, 235] width 15 height 36
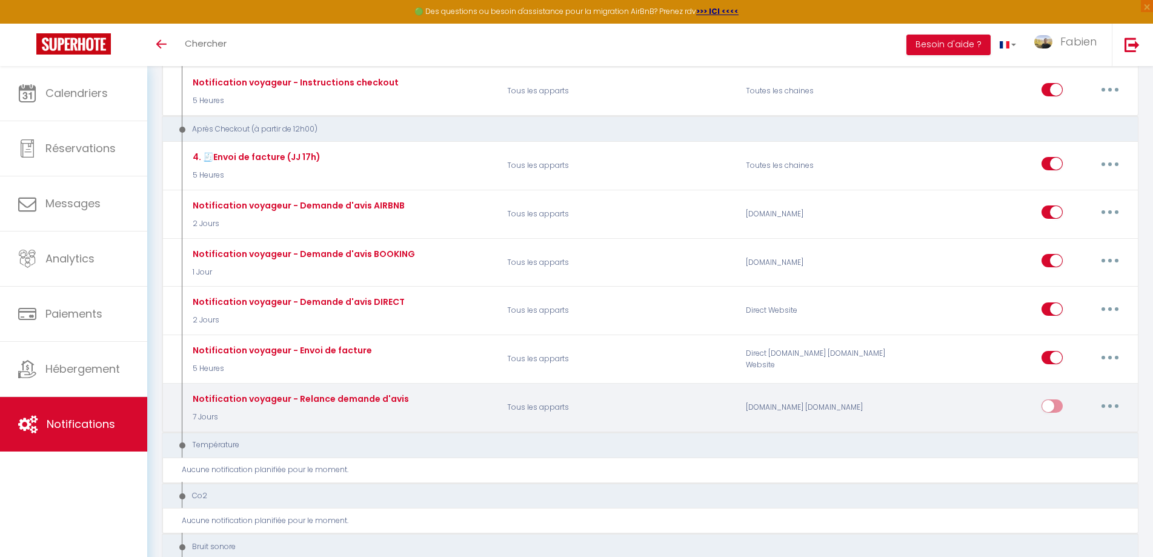
click at [1105, 407] on button "button" at bounding box center [1110, 405] width 34 height 19
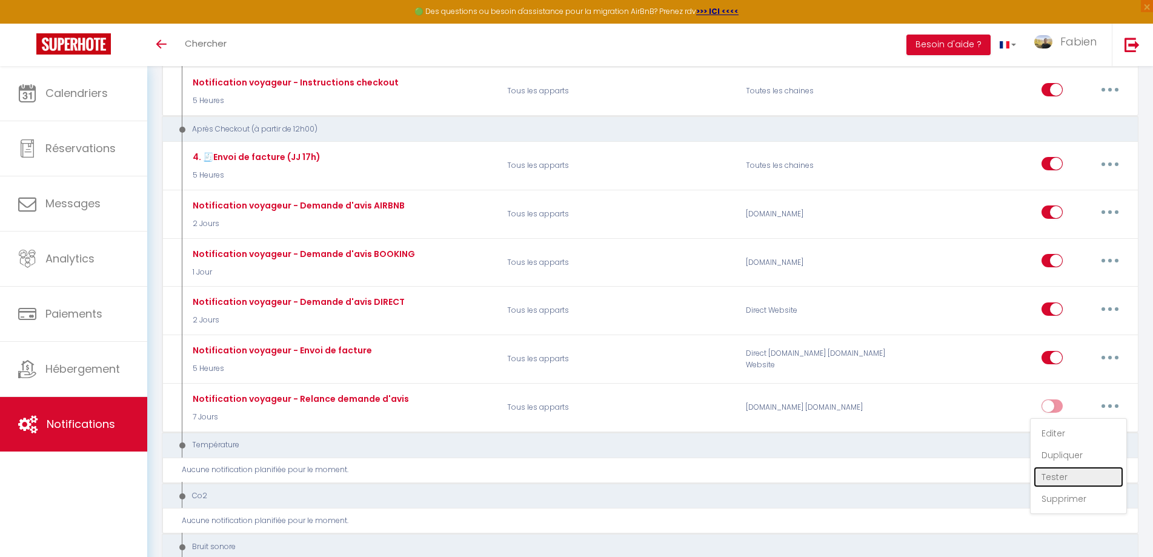
click at [1062, 471] on link "Tester" at bounding box center [1078, 476] width 90 height 21
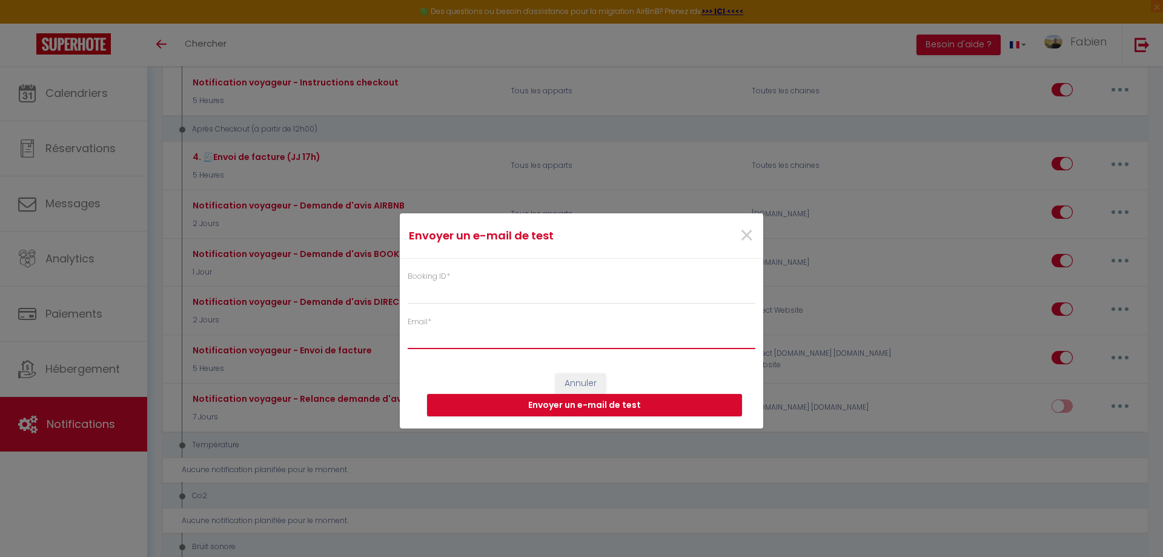
click at [535, 336] on input "Email *" at bounding box center [582, 338] width 348 height 22
type input "[EMAIL_ADDRESS][DOMAIN_NAME]"
click at [521, 306] on div "Booking ID * Email * fab_leclerc@orange.fr" at bounding box center [581, 304] width 363 height 91
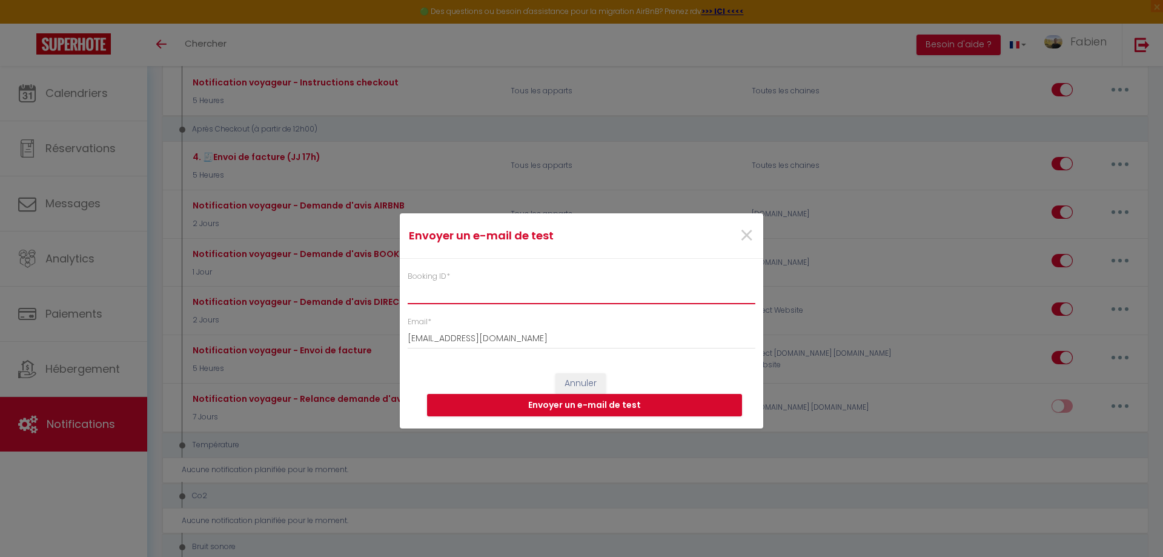
click at [527, 292] on input "Booking ID *" at bounding box center [582, 293] width 348 height 22
click at [589, 409] on button "Envoyer un e-mail de test" at bounding box center [584, 405] width 315 height 23
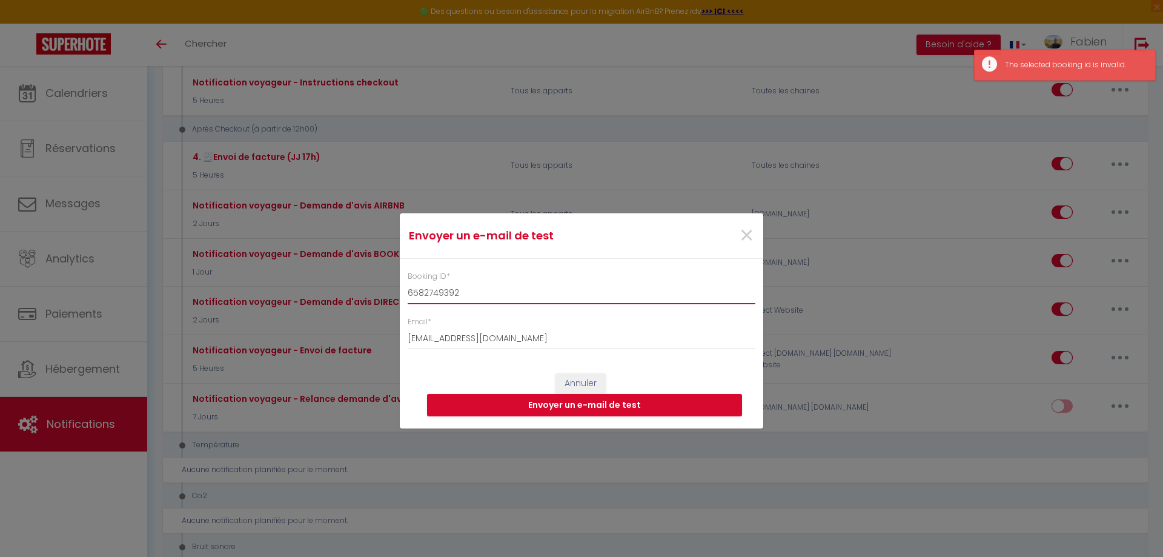
drag, startPoint x: 500, startPoint y: 303, endPoint x: 361, endPoint y: 305, distance: 139.3
click at [361, 305] on div "Envoyer un e-mail de test × Booking ID * 6582749392 Email * fab_leclerc@orange.…" at bounding box center [581, 278] width 1163 height 557
click at [475, 286] on input "6582749392" at bounding box center [582, 293] width 348 height 22
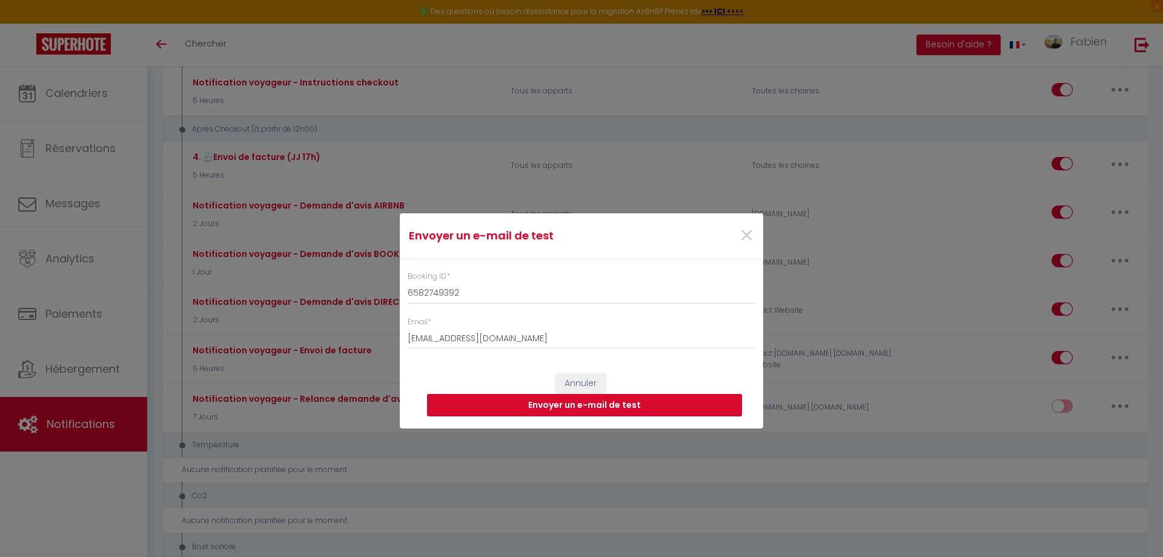
click at [605, 406] on button "Envoyer un e-mail de test" at bounding box center [584, 405] width 315 height 23
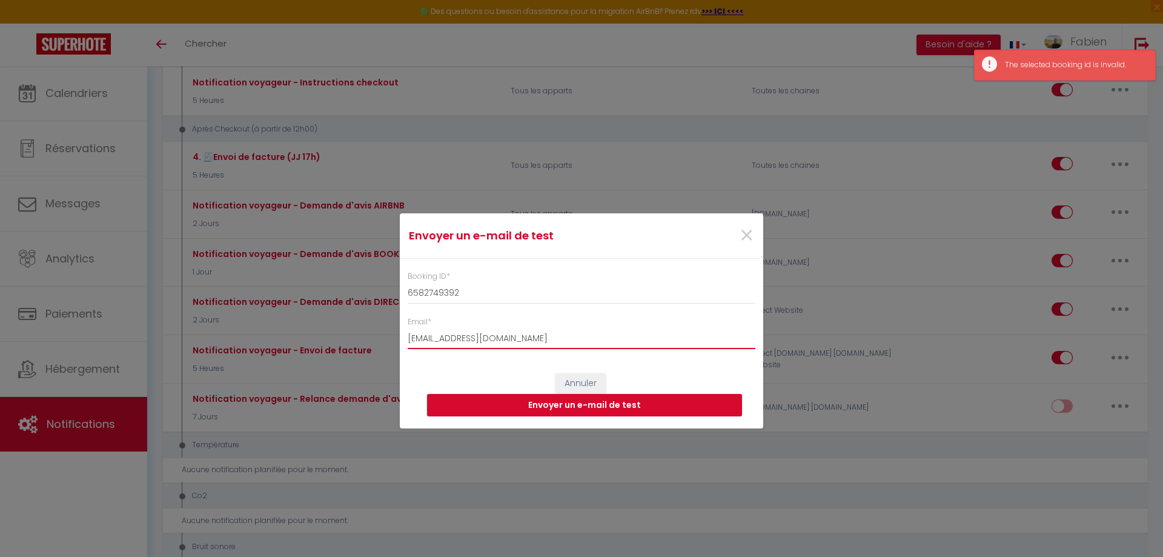
click at [509, 345] on input "[EMAIL_ADDRESS][DOMAIN_NAME]" at bounding box center [582, 338] width 348 height 22
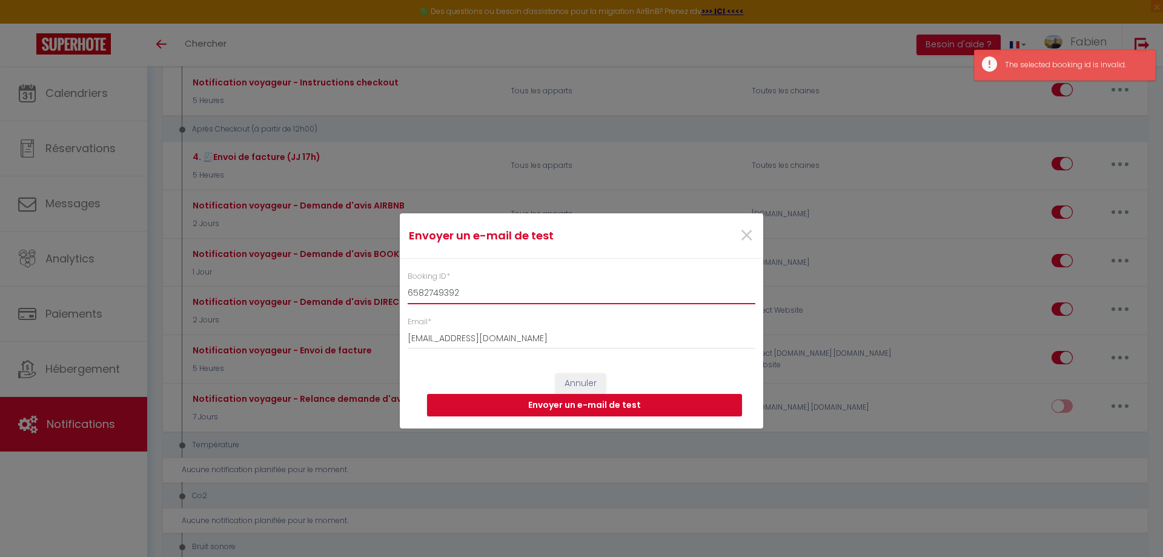
drag, startPoint x: 482, startPoint y: 293, endPoint x: 359, endPoint y: 286, distance: 123.2
click at [359, 286] on div "Envoyer un e-mail de test × Booking ID * 6582749392 Email * fab_leclerc@orange.…" at bounding box center [581, 278] width 1163 height 557
type input "10612296"
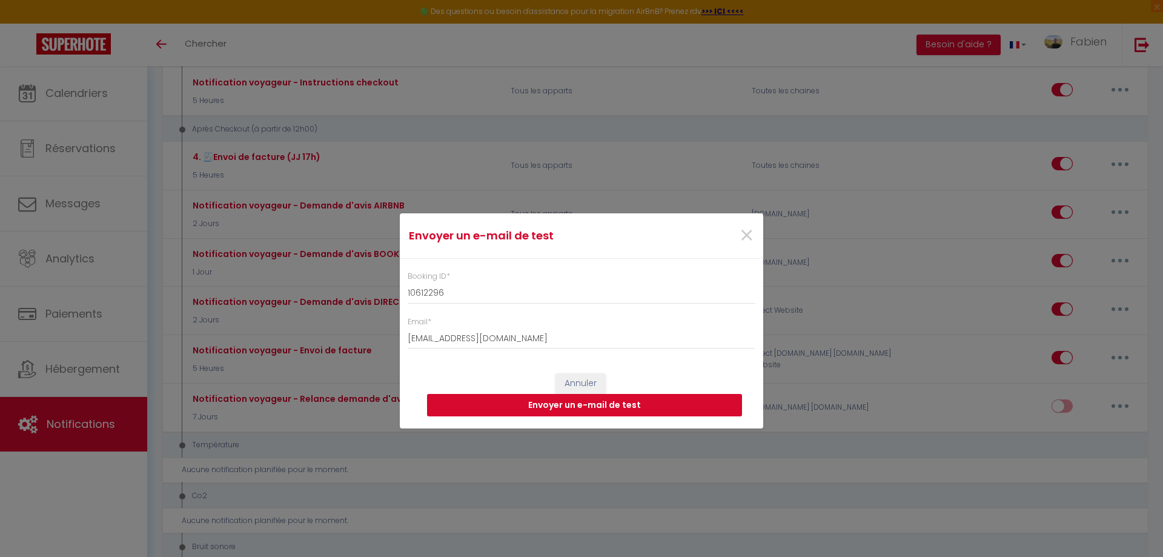
click at [664, 405] on button "Envoyer un e-mail de test" at bounding box center [584, 405] width 315 height 23
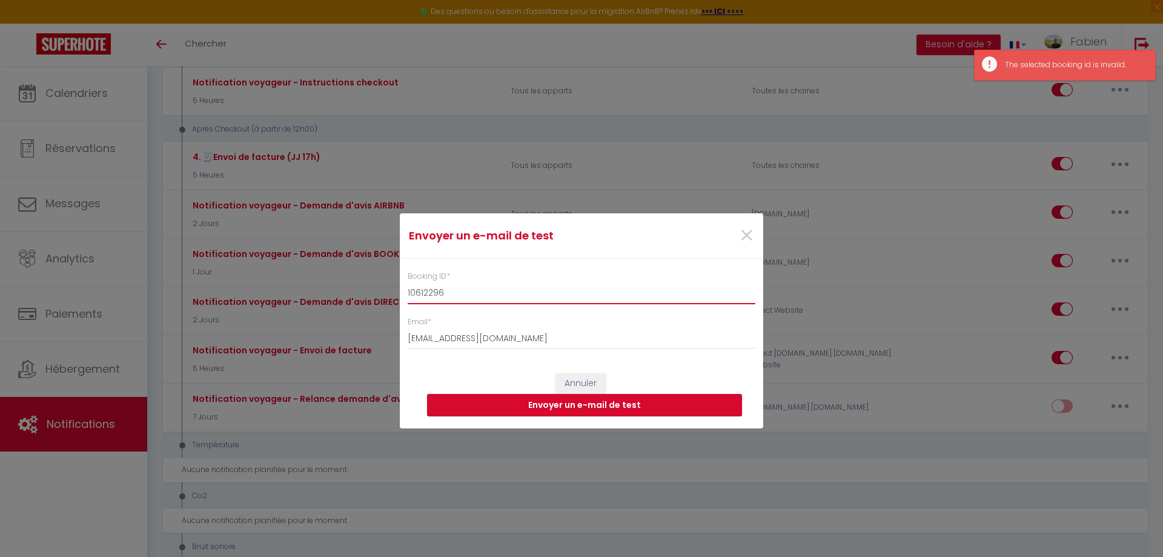
drag, startPoint x: 495, startPoint y: 298, endPoint x: 293, endPoint y: 306, distance: 202.5
click at [293, 306] on div "Envoyer un e-mail de test × Booking ID * 10612296 Email * fab_leclerc@orange.fr…" at bounding box center [581, 278] width 1163 height 557
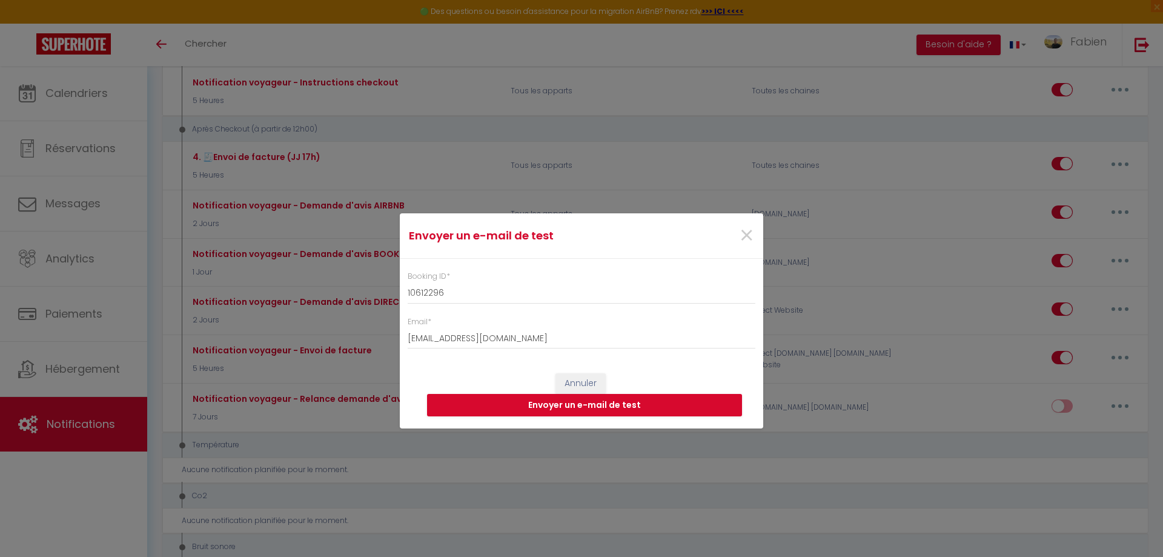
click at [738, 242] on div "×" at bounding box center [701, 235] width 121 height 27
click at [740, 240] on span "×" at bounding box center [746, 235] width 15 height 36
checkbox input "true"
checkbox input "false"
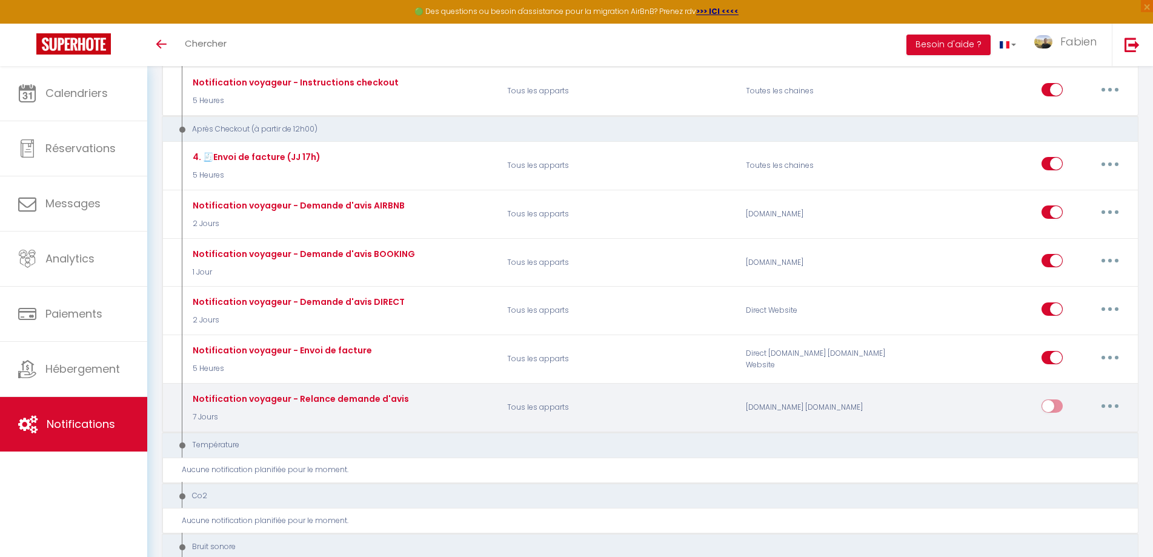
click at [384, 400] on div "Notification voyageur - Relance demande d'avis" at bounding box center [299, 398] width 219 height 13
click at [1117, 400] on button "button" at bounding box center [1110, 405] width 34 height 19
click at [1074, 434] on link "Editer" at bounding box center [1078, 433] width 90 height 21
checkbox input "true"
checkbox input "false"
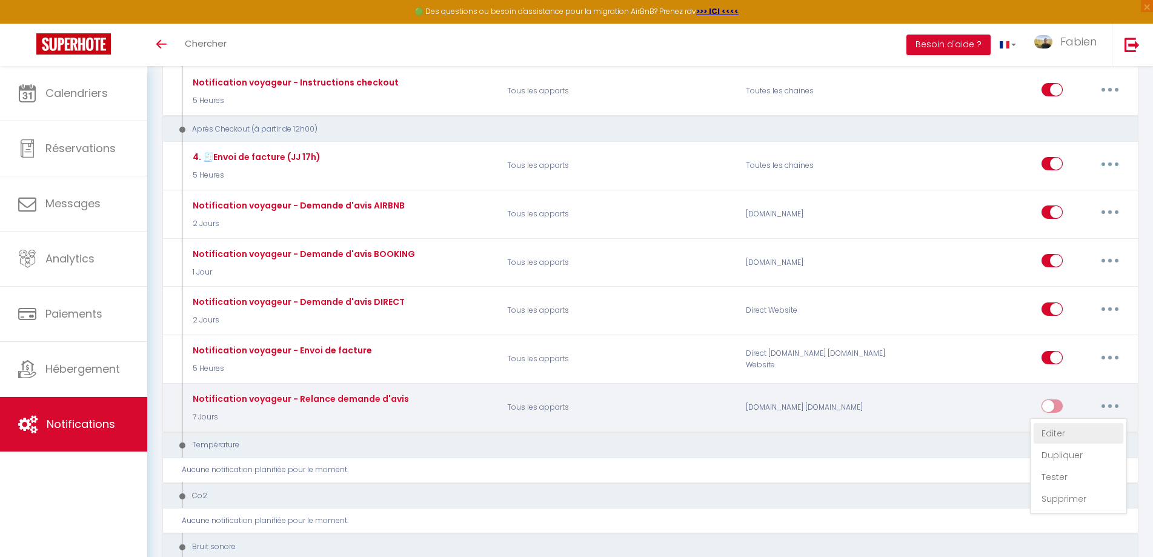
checkbox input "false"
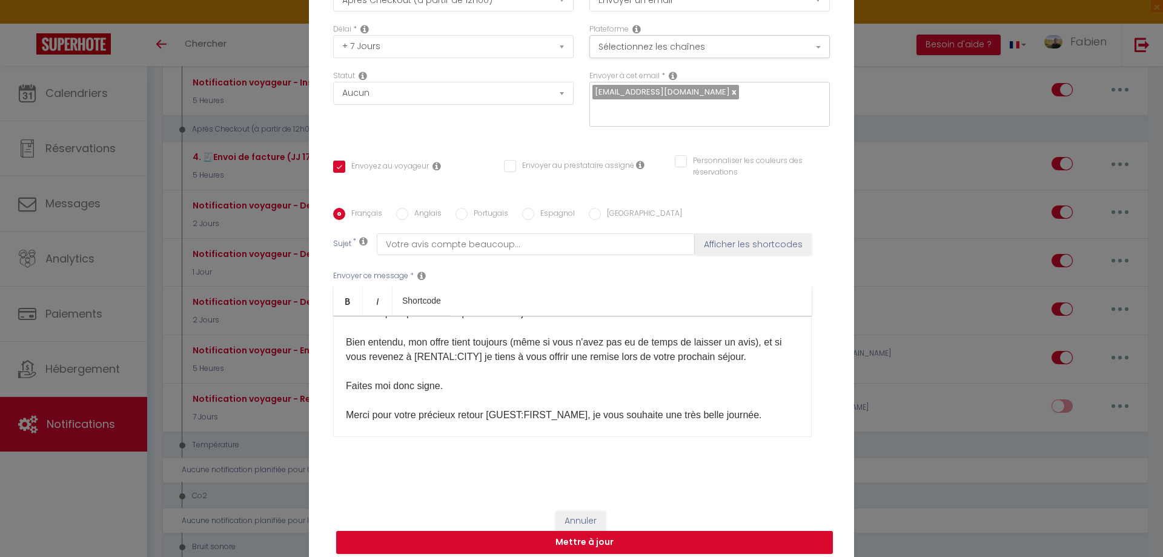
scroll to position [147, 0]
